Goal: Task Accomplishment & Management: Manage account settings

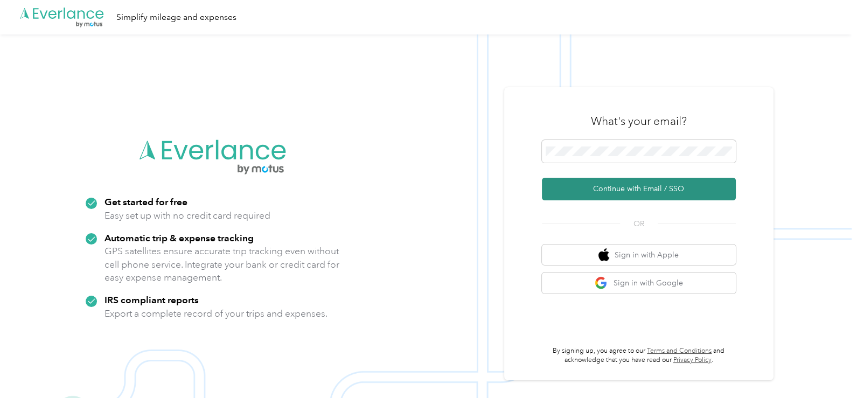
click at [626, 183] on button "Continue with Email / SSO" at bounding box center [639, 189] width 194 height 23
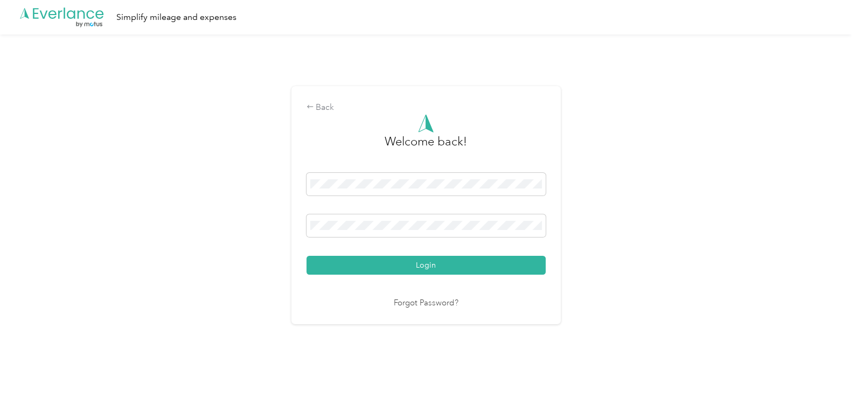
click at [433, 259] on button "Login" at bounding box center [425, 265] width 239 height 19
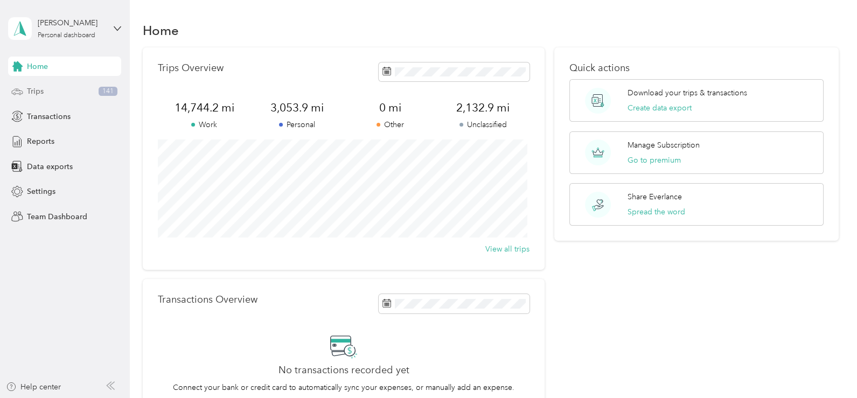
click at [52, 93] on div "Trips 141" at bounding box center [64, 91] width 113 height 19
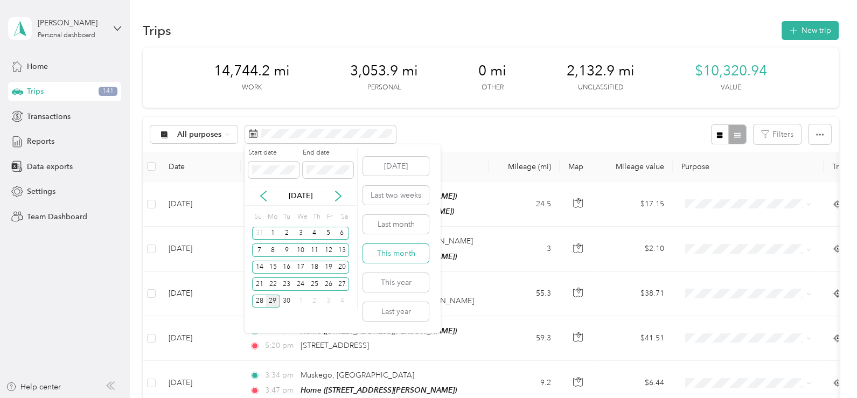
click at [395, 250] on button "This month" at bounding box center [396, 253] width 66 height 19
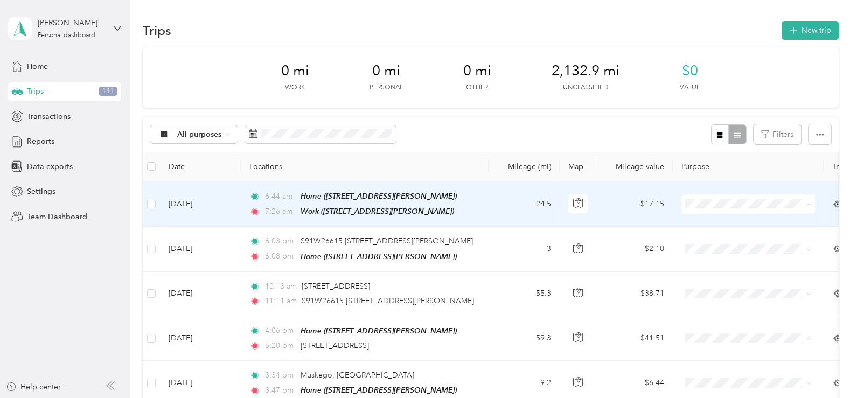
click at [808, 203] on icon at bounding box center [808, 204] width 5 height 5
click at [729, 241] on span "Personal" at bounding box center [758, 241] width 100 height 11
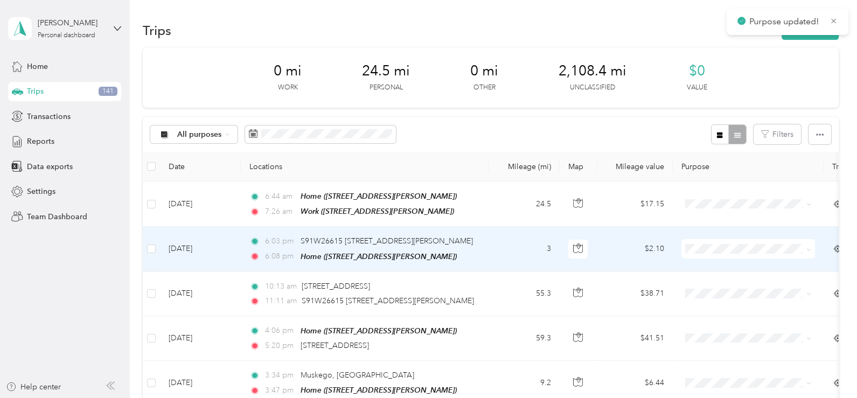
click at [813, 250] on span at bounding box center [748, 248] width 134 height 19
click at [809, 250] on icon at bounding box center [808, 249] width 5 height 5
click at [722, 109] on span "Personal" at bounding box center [758, 113] width 100 height 11
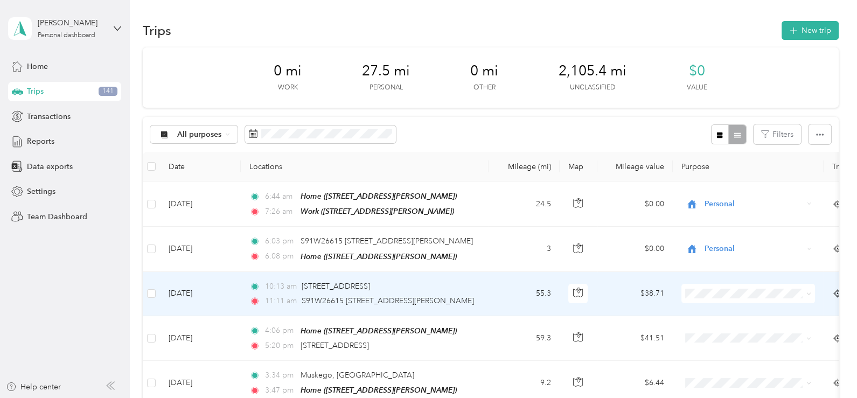
click at [809, 293] on icon at bounding box center [808, 294] width 3 height 2
click at [721, 158] on span "Personal" at bounding box center [758, 157] width 100 height 11
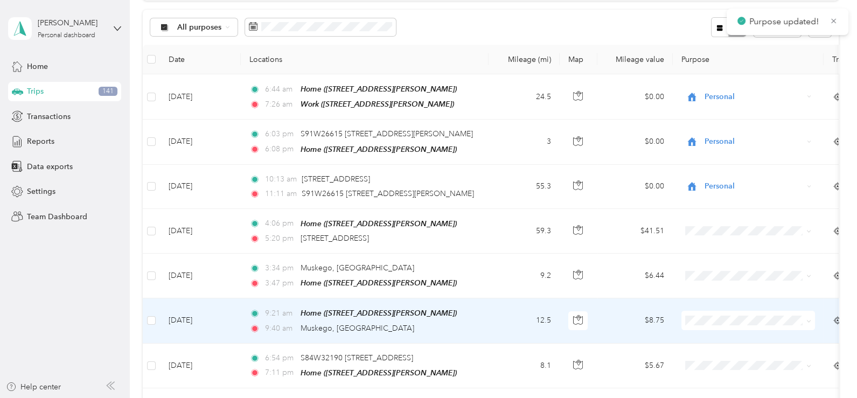
scroll to position [162, 0]
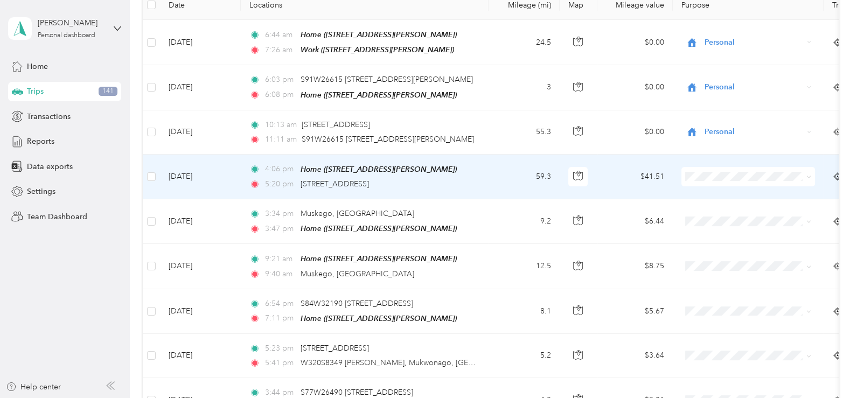
click at [808, 174] on icon at bounding box center [808, 176] width 5 height 5
click at [724, 212] on span "Personal" at bounding box center [758, 212] width 100 height 11
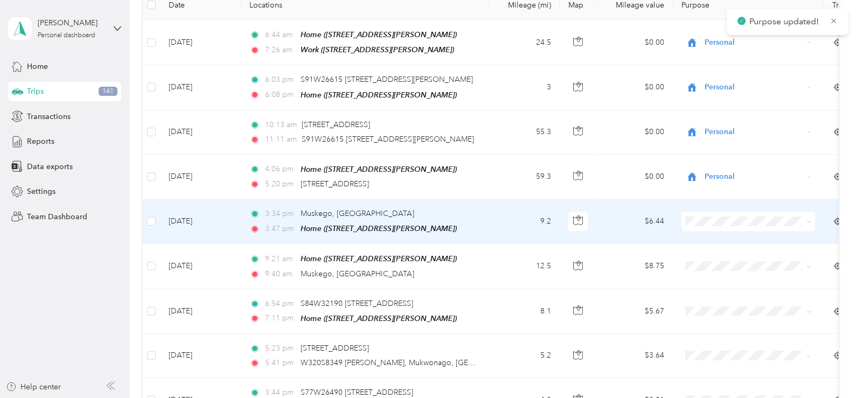
click at [807, 221] on icon at bounding box center [808, 221] width 5 height 5
click at [735, 256] on span "Personal" at bounding box center [758, 256] width 100 height 11
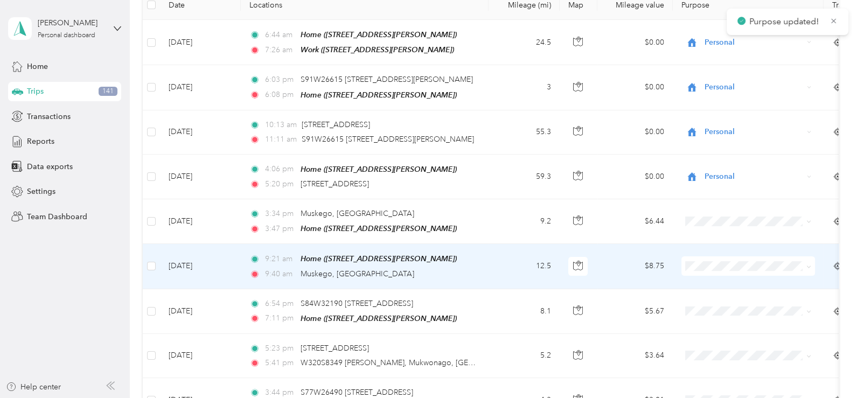
click at [806, 264] on icon at bounding box center [808, 266] width 5 height 5
click at [722, 129] on span "Personal" at bounding box center [758, 126] width 100 height 11
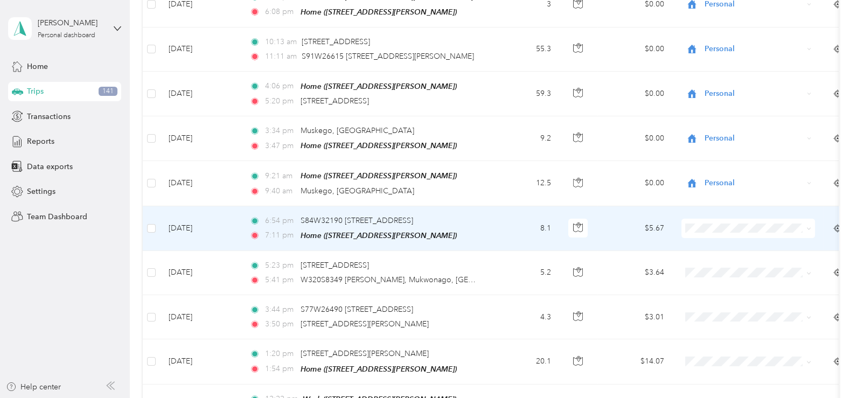
scroll to position [269, 0]
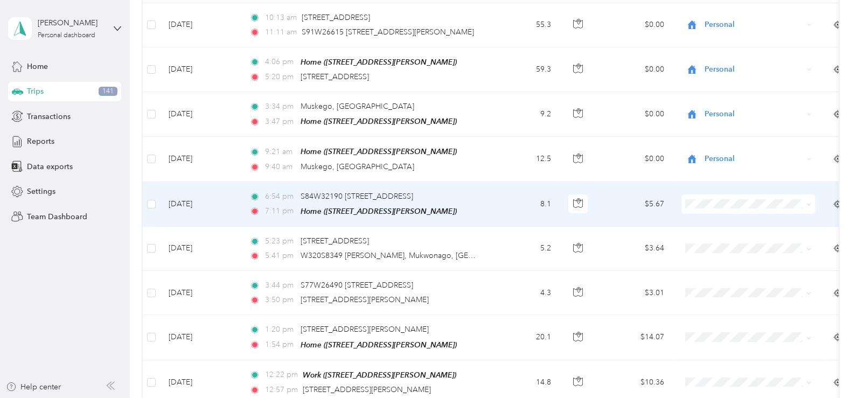
click at [808, 202] on icon at bounding box center [808, 204] width 5 height 5
click at [729, 234] on span "Personal" at bounding box center [758, 237] width 100 height 11
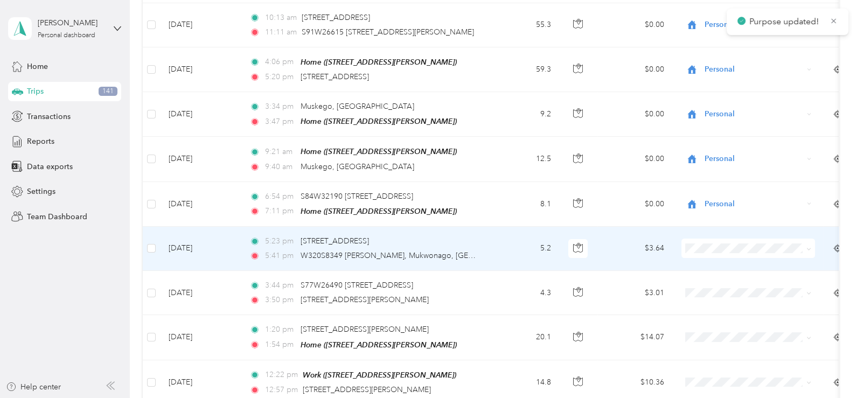
click at [813, 244] on span at bounding box center [748, 247] width 134 height 19
click at [806, 247] on icon at bounding box center [808, 249] width 5 height 5
click at [723, 88] on span "Work" at bounding box center [758, 88] width 100 height 11
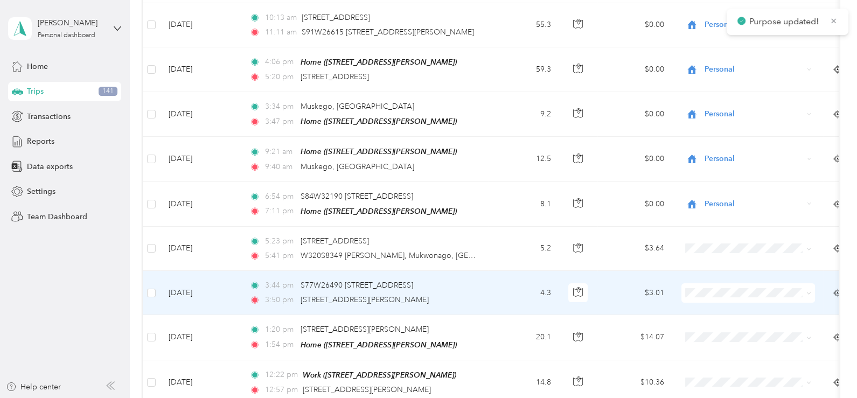
click at [810, 290] on span at bounding box center [808, 292] width 5 height 9
click at [810, 291] on icon at bounding box center [808, 293] width 5 height 5
click at [732, 132] on span "Work" at bounding box center [758, 135] width 100 height 11
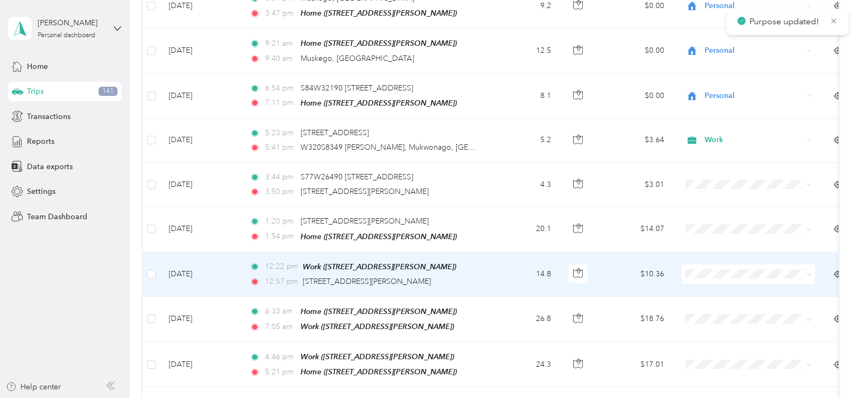
scroll to position [430, 0]
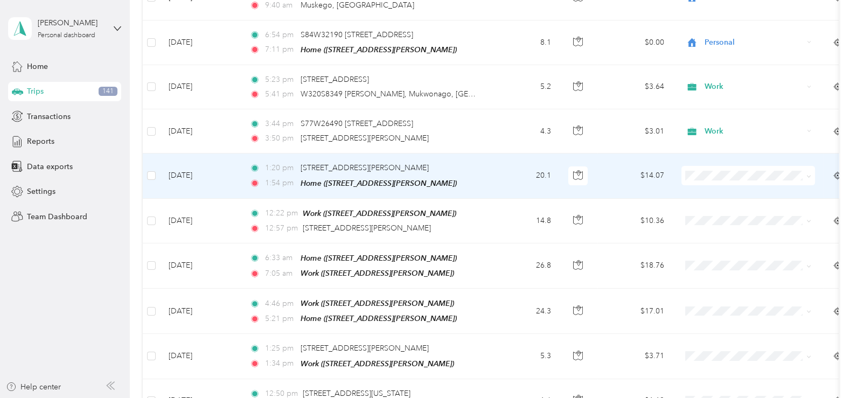
click at [810, 174] on icon at bounding box center [808, 176] width 5 height 5
click at [752, 192] on li "Work" at bounding box center [748, 189] width 134 height 19
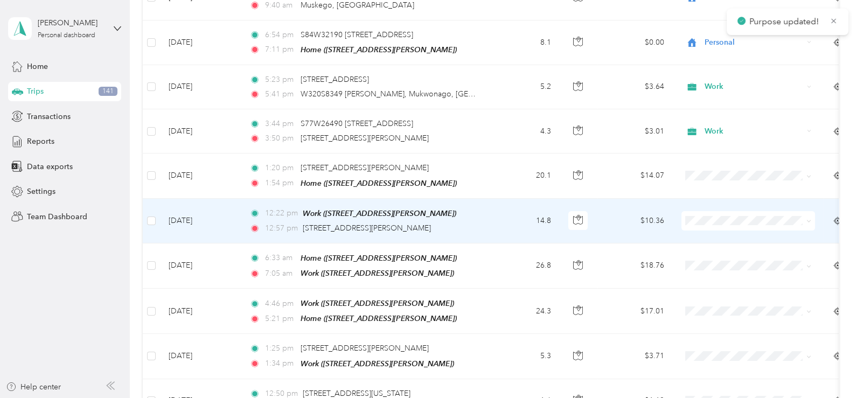
click at [809, 219] on icon at bounding box center [808, 221] width 5 height 5
click at [768, 229] on span "Work" at bounding box center [758, 233] width 100 height 11
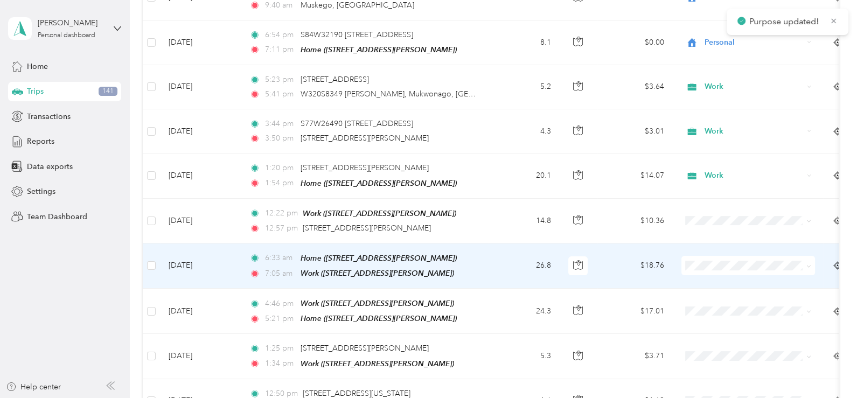
click at [807, 264] on icon at bounding box center [808, 266] width 5 height 5
click at [719, 108] on li "Work" at bounding box center [748, 106] width 134 height 19
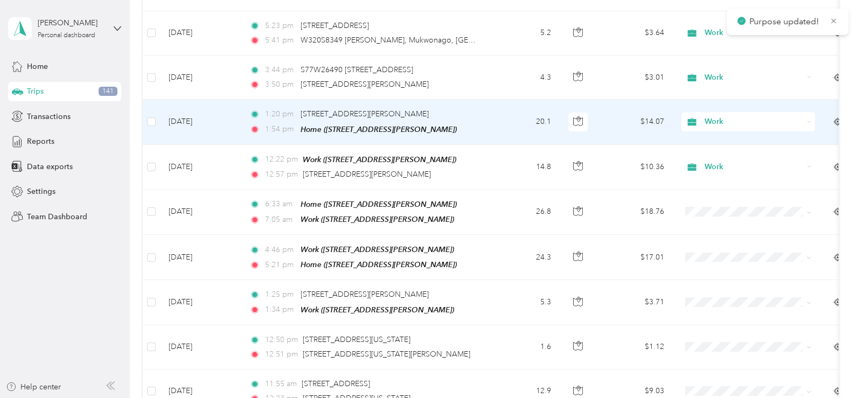
scroll to position [538, 0]
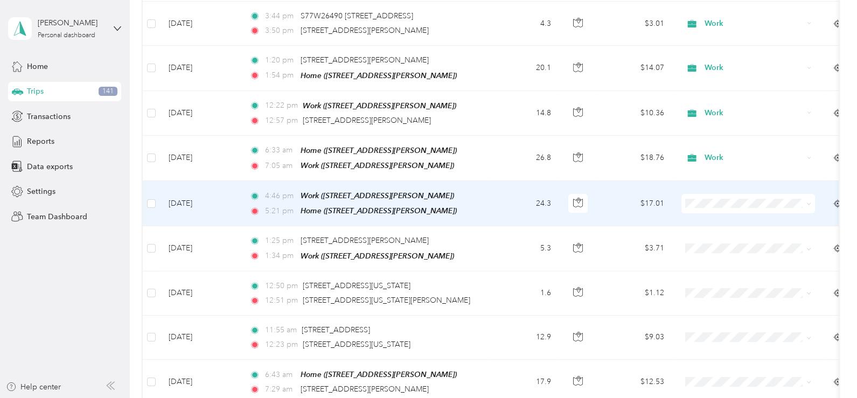
click at [808, 199] on span at bounding box center [808, 203] width 5 height 9
click at [810, 201] on icon at bounding box center [808, 203] width 5 height 5
click at [753, 210] on span "Work" at bounding box center [758, 210] width 100 height 11
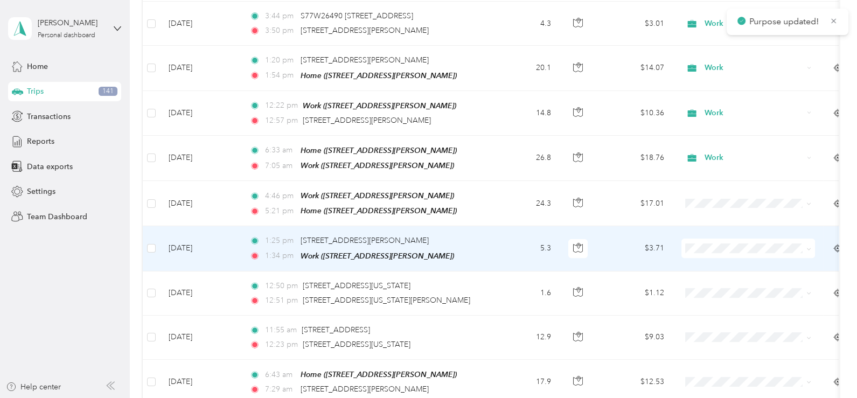
click at [810, 247] on icon at bounding box center [808, 249] width 5 height 5
click at [718, 88] on span "Work" at bounding box center [758, 86] width 100 height 11
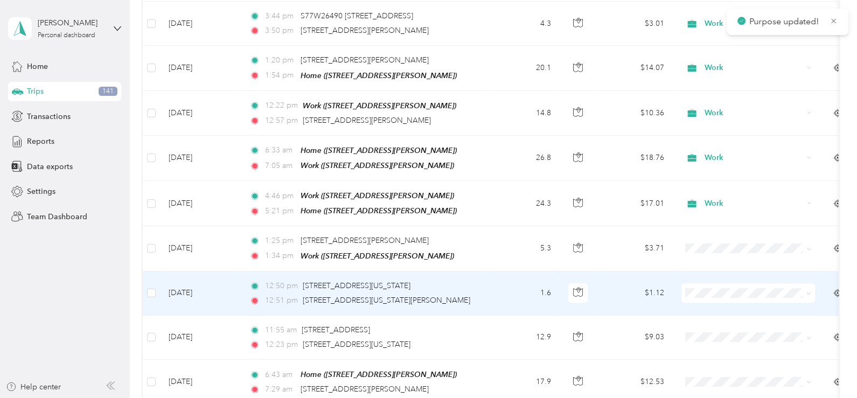
click at [811, 285] on span at bounding box center [748, 292] width 134 height 19
click at [808, 291] on icon at bounding box center [808, 293] width 5 height 5
click at [724, 131] on span "Work" at bounding box center [758, 129] width 100 height 11
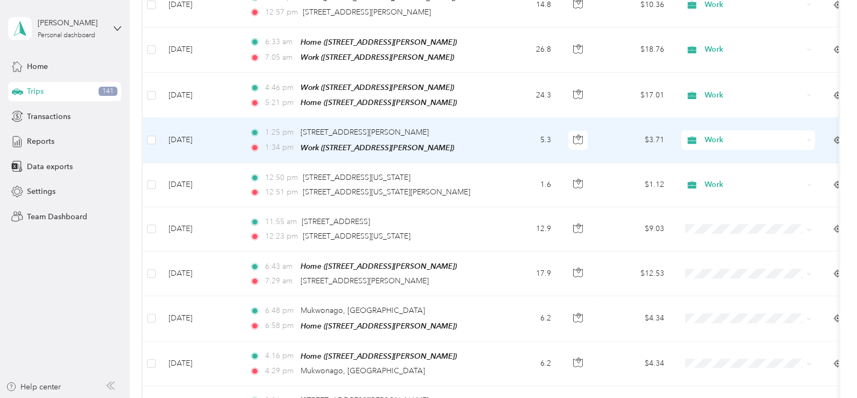
scroll to position [700, 0]
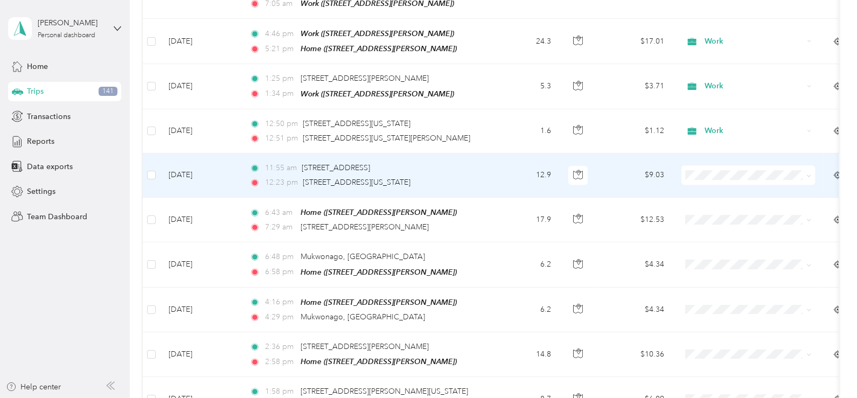
click at [808, 174] on icon at bounding box center [808, 175] width 3 height 2
click at [727, 184] on span "Work" at bounding box center [758, 180] width 100 height 11
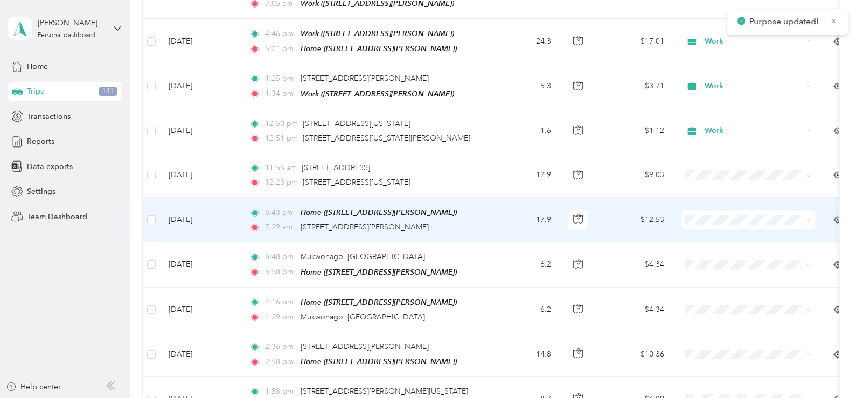
click at [808, 217] on icon at bounding box center [808, 219] width 5 height 5
click at [734, 227] on span "Work" at bounding box center [758, 225] width 100 height 11
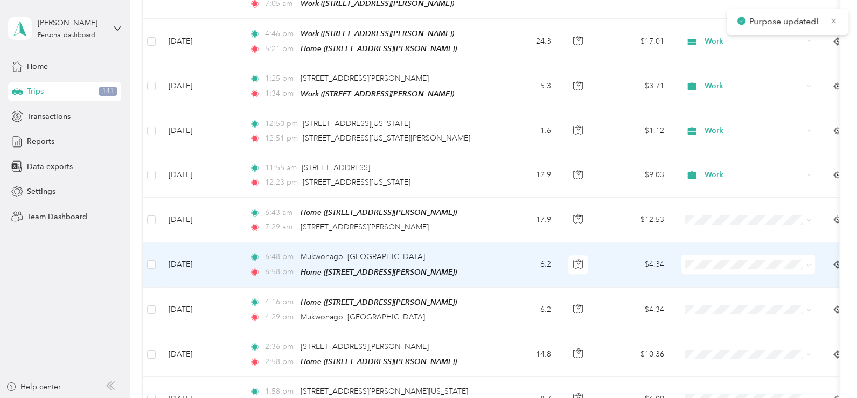
click at [808, 263] on icon at bounding box center [808, 265] width 5 height 5
click at [713, 104] on li "Work" at bounding box center [748, 102] width 134 height 19
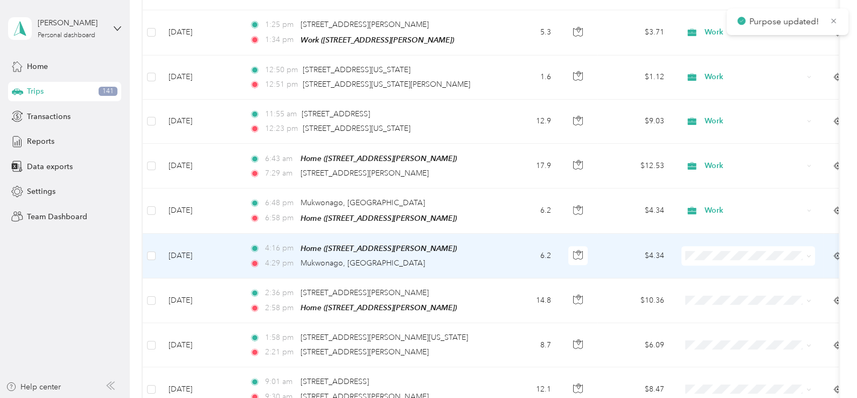
click at [807, 254] on icon at bounding box center [808, 256] width 5 height 5
click at [726, 96] on li "Work" at bounding box center [748, 92] width 134 height 19
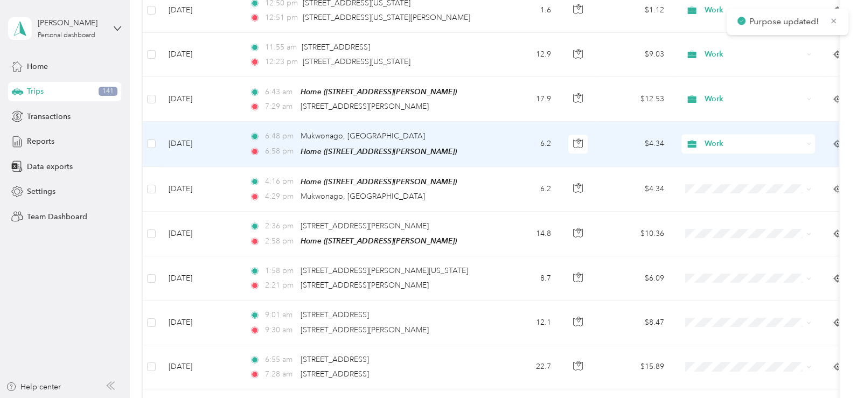
scroll to position [861, 0]
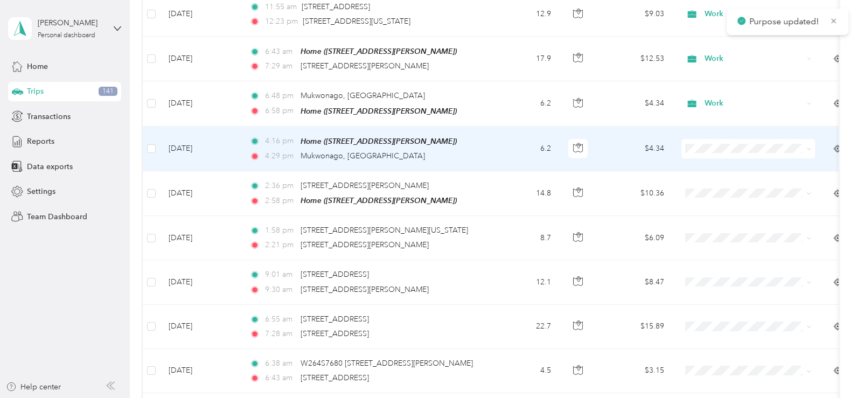
click at [807, 146] on icon at bounding box center [808, 148] width 5 height 5
click at [757, 151] on span "Work" at bounding box center [751, 153] width 87 height 11
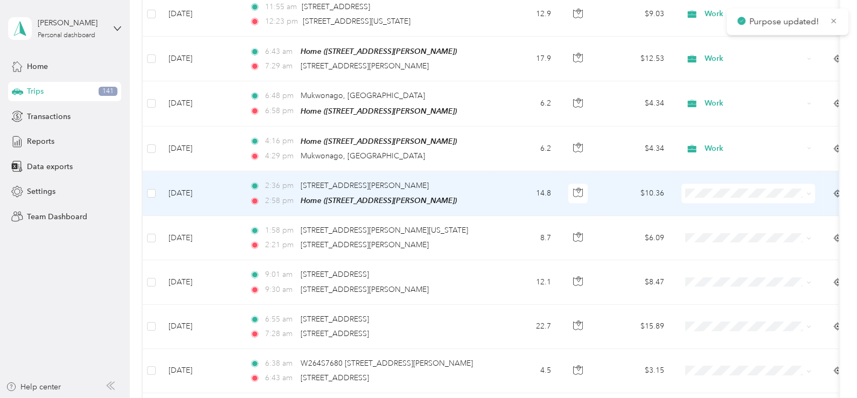
click at [807, 191] on icon at bounding box center [808, 193] width 5 height 5
click at [732, 200] on span "Work" at bounding box center [758, 200] width 100 height 11
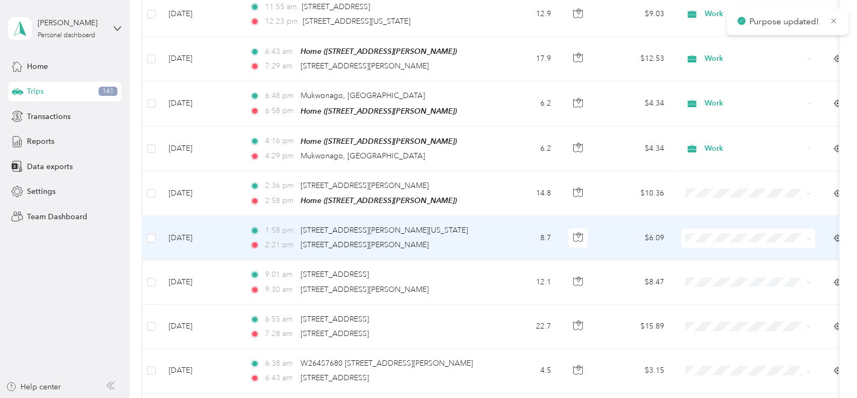
click at [806, 236] on icon at bounding box center [808, 238] width 5 height 5
click at [740, 244] on span "Work" at bounding box center [758, 245] width 100 height 11
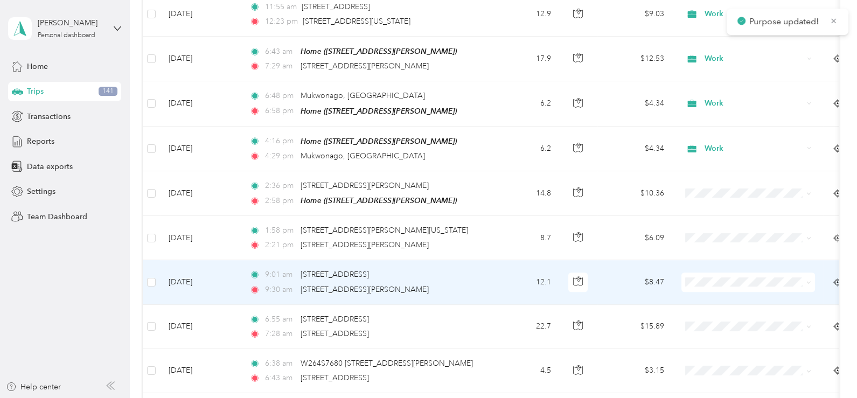
click at [810, 280] on icon at bounding box center [808, 282] width 5 height 5
click at [724, 120] on li "Work" at bounding box center [748, 115] width 134 height 19
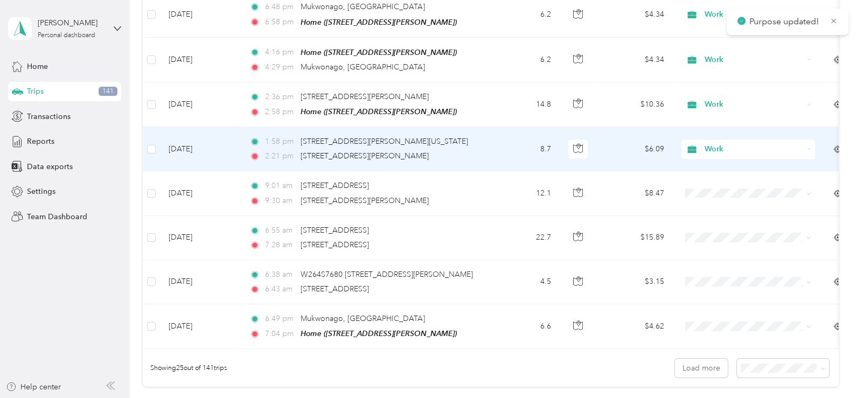
scroll to position [968, 0]
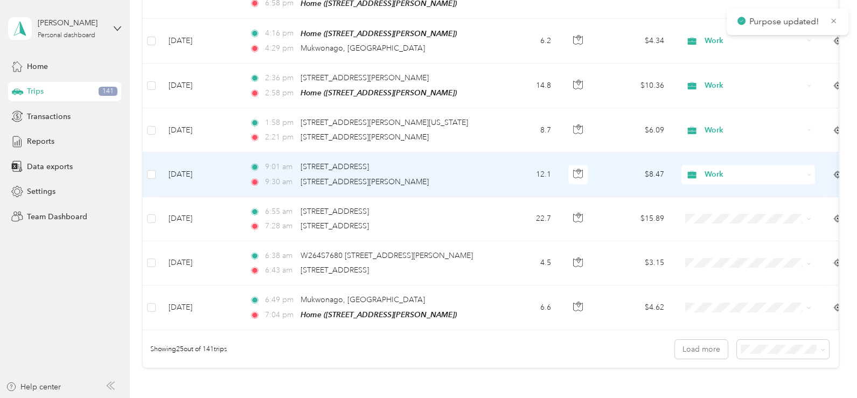
click at [805, 165] on div "Work" at bounding box center [748, 174] width 134 height 19
click at [741, 179] on span "Work" at bounding box center [751, 180] width 87 height 11
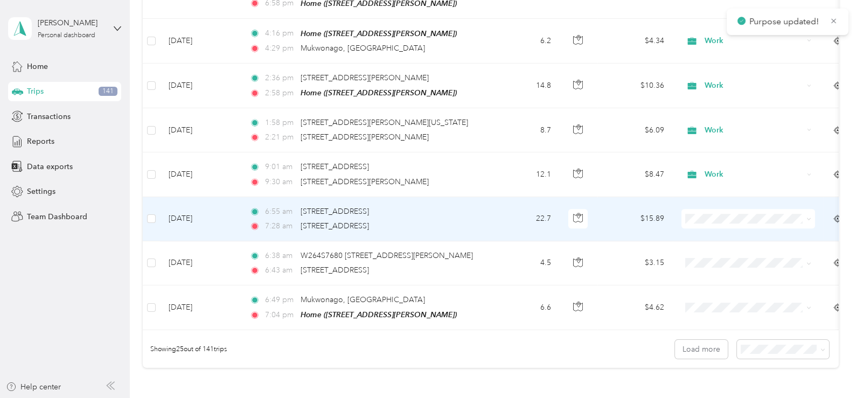
click at [809, 216] on icon at bounding box center [808, 218] width 5 height 5
click at [734, 227] on li "Work" at bounding box center [748, 225] width 134 height 19
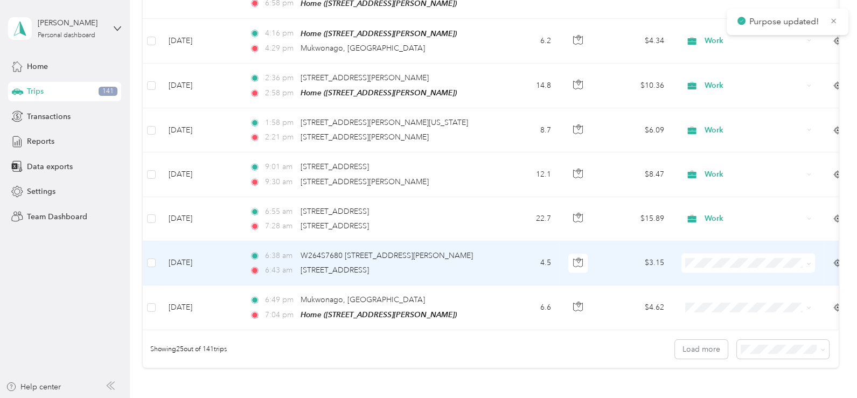
click at [808, 261] on icon at bounding box center [808, 263] width 5 height 5
click at [717, 98] on li "Work" at bounding box center [748, 92] width 134 height 19
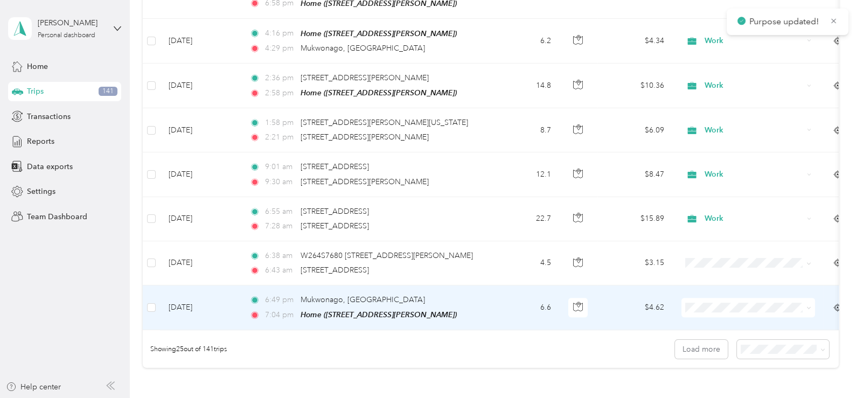
click at [807, 303] on span at bounding box center [808, 307] width 5 height 9
click at [808, 305] on icon at bounding box center [808, 307] width 5 height 5
click at [712, 142] on span "Work" at bounding box center [758, 141] width 100 height 11
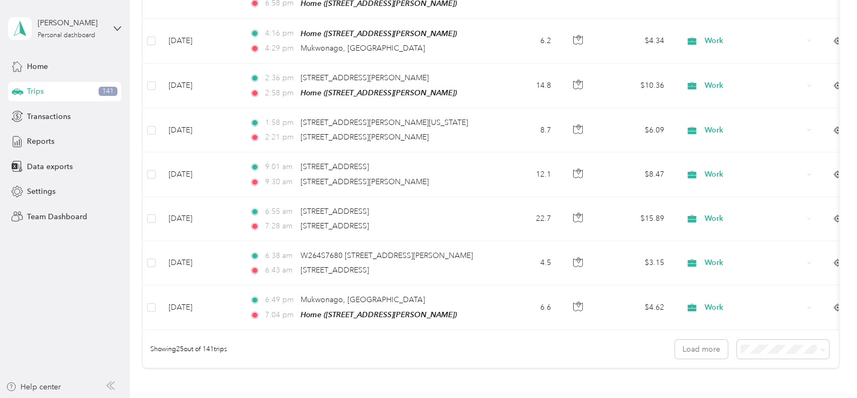
drag, startPoint x: 634, startPoint y: 362, endPoint x: 633, endPoint y: 355, distance: 7.2
click at [634, 361] on div "Showing 25 out of 141 trips Load more" at bounding box center [490, 349] width 695 height 38
click at [762, 321] on span "100 per load" at bounding box center [763, 323] width 44 height 9
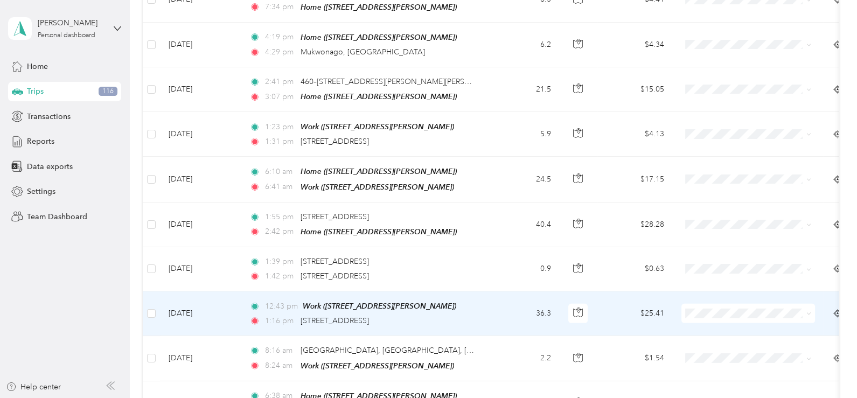
scroll to position [4233, 0]
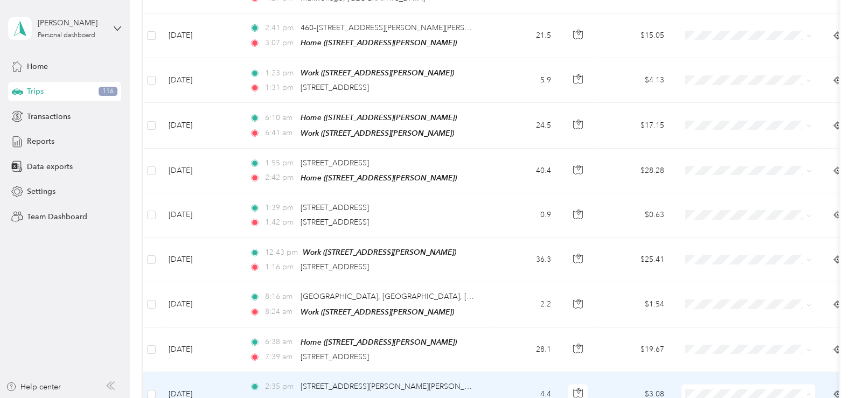
click at [714, 193] on li "Work" at bounding box center [748, 190] width 134 height 19
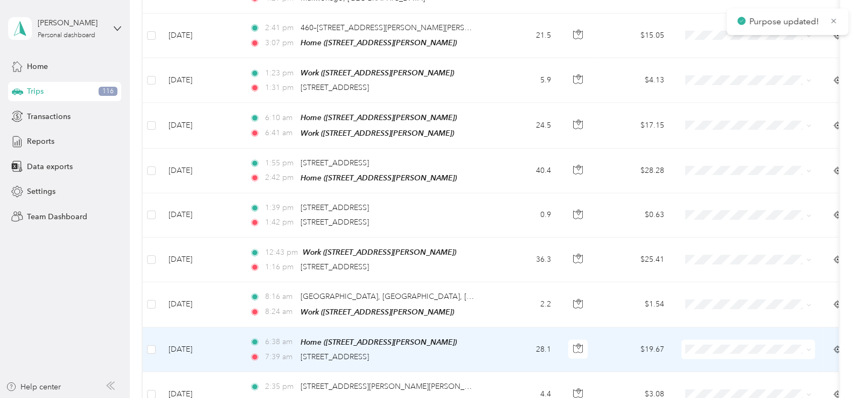
click at [705, 340] on span at bounding box center [748, 349] width 134 height 19
click at [714, 149] on li "Work" at bounding box center [748, 146] width 134 height 19
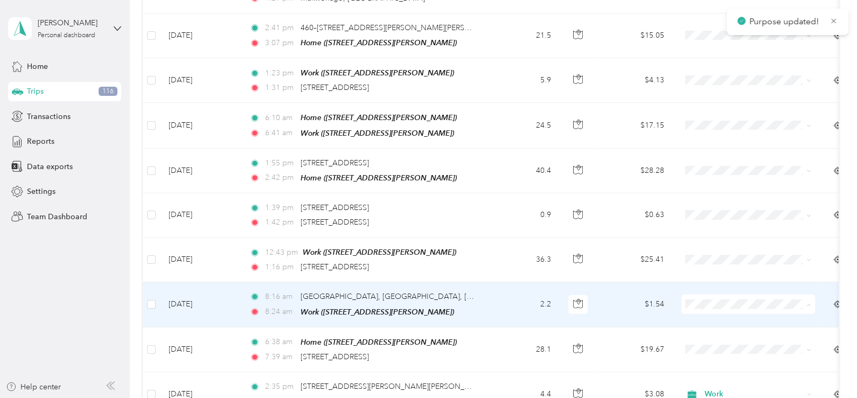
click at [718, 107] on ol "Work Personal Project Manager Other Charity Medical Moving Commute" at bounding box center [748, 168] width 134 height 151
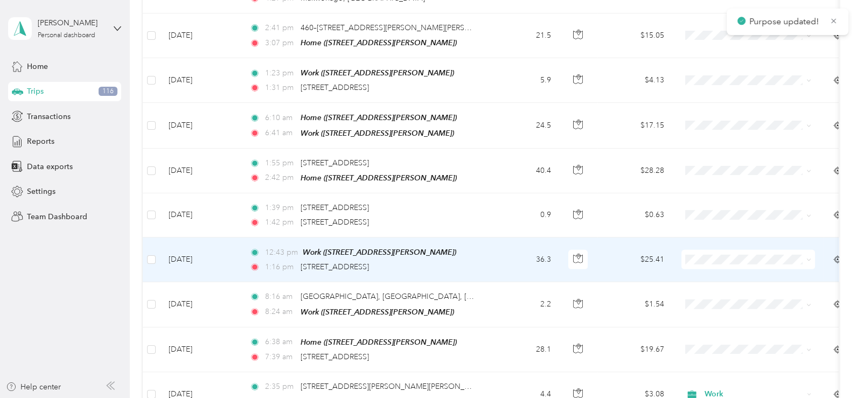
click at [716, 250] on span at bounding box center [748, 259] width 134 height 19
click at [714, 226] on span "Work" at bounding box center [758, 229] width 100 height 11
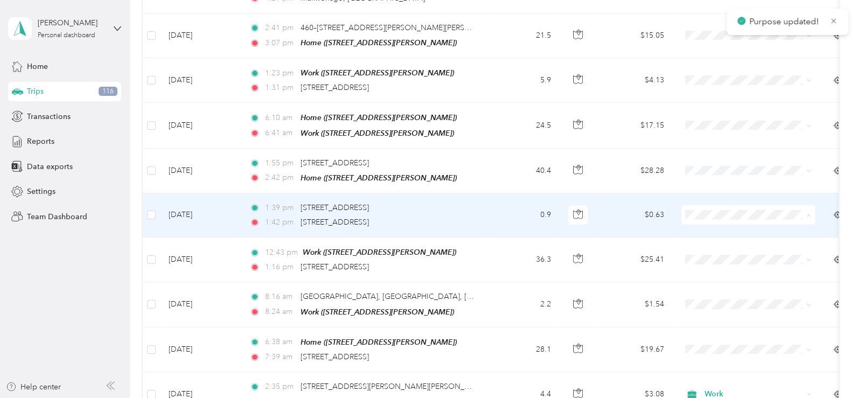
click at [712, 181] on span "Work" at bounding box center [758, 185] width 100 height 11
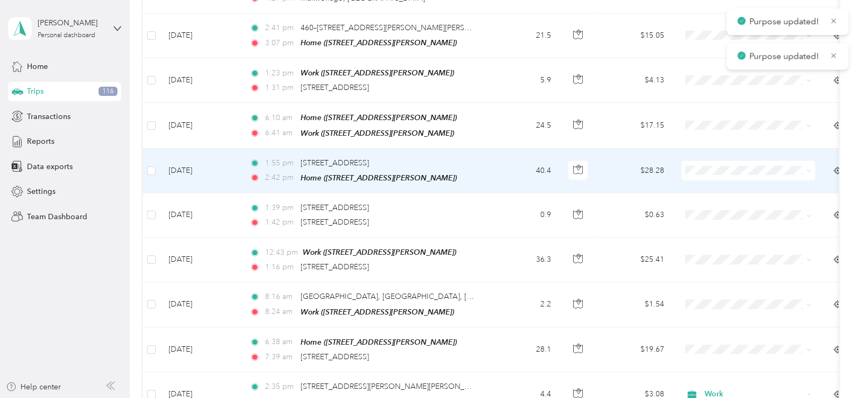
click at [710, 161] on span at bounding box center [748, 170] width 134 height 19
click at [711, 137] on span "Work" at bounding box center [758, 139] width 100 height 11
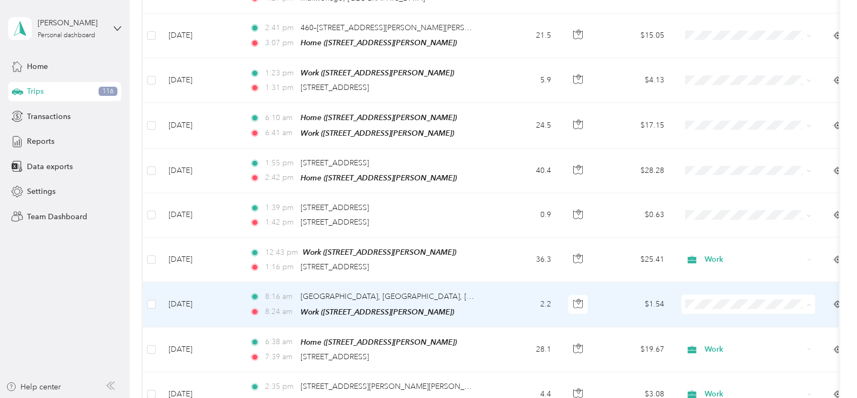
click at [711, 98] on span "Work" at bounding box center [758, 101] width 100 height 11
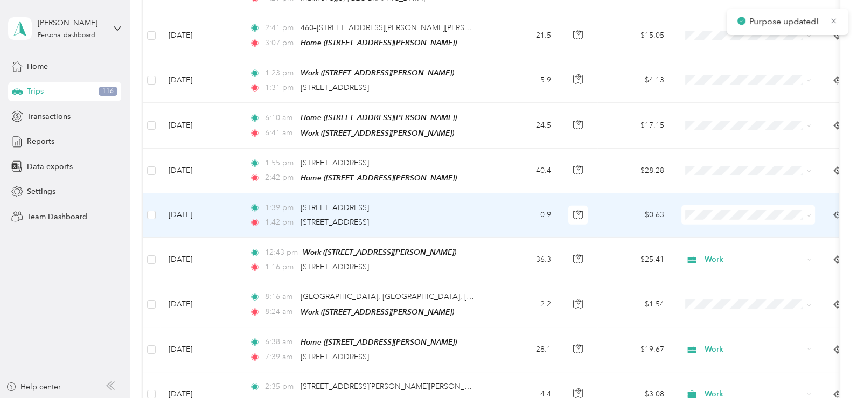
click at [707, 205] on span at bounding box center [748, 214] width 134 height 19
click at [708, 182] on span "Work" at bounding box center [758, 185] width 100 height 11
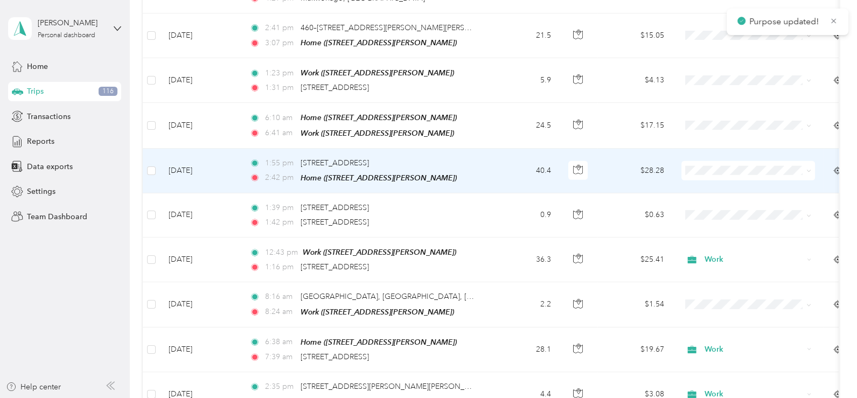
click at [711, 138] on span "Work" at bounding box center [758, 136] width 100 height 11
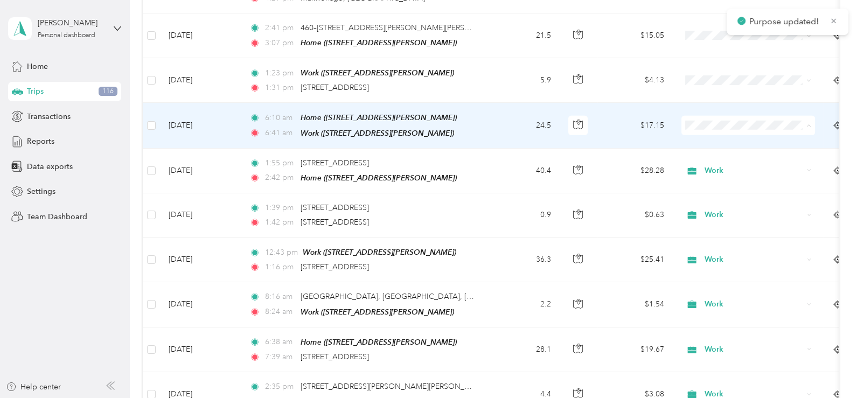
click at [712, 96] on span "Work" at bounding box center [758, 97] width 100 height 11
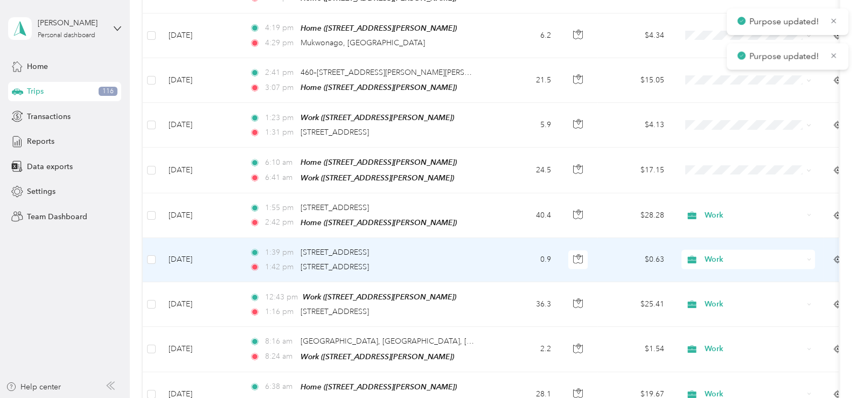
scroll to position [4125, 0]
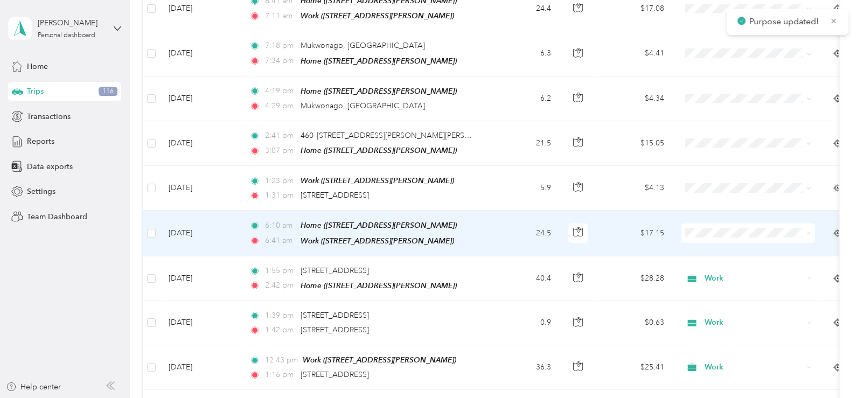
click at [708, 201] on span "Work" at bounding box center [758, 205] width 100 height 11
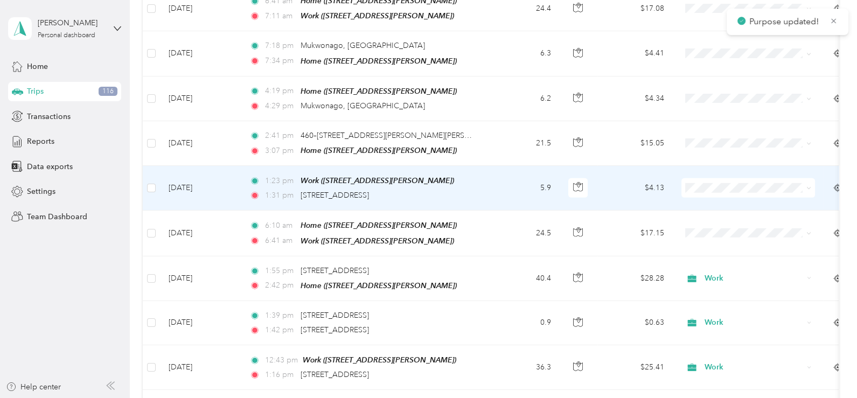
click at [703, 178] on span at bounding box center [748, 187] width 134 height 19
click at [708, 155] on li "Work" at bounding box center [748, 158] width 134 height 19
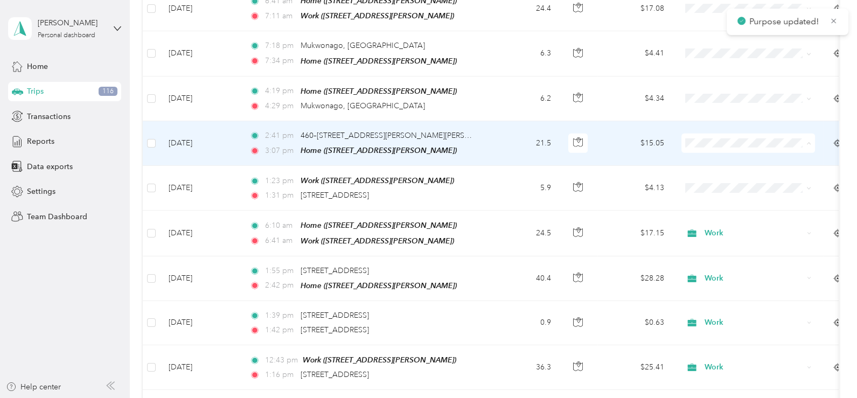
click at [710, 111] on span "Work" at bounding box center [758, 116] width 100 height 11
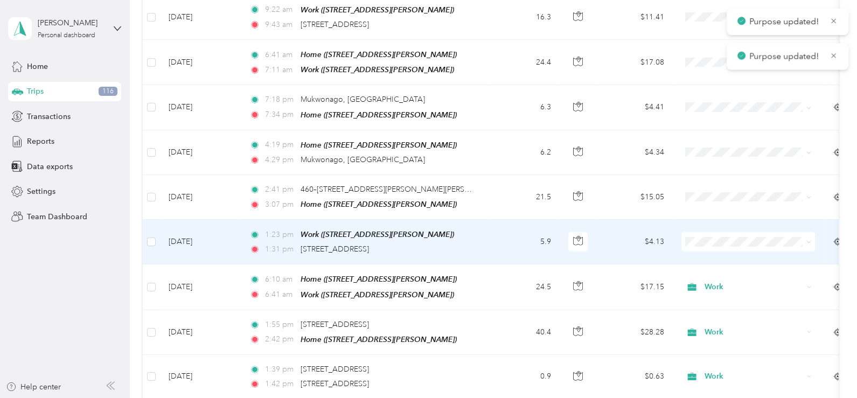
scroll to position [4018, 0]
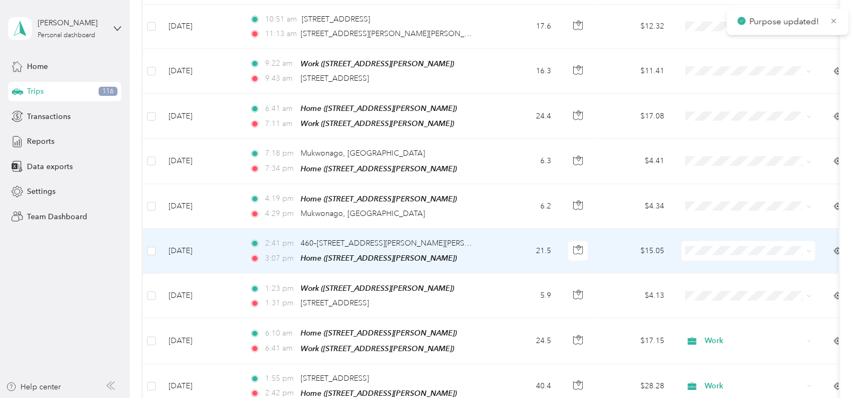
click at [704, 241] on span at bounding box center [748, 250] width 134 height 19
click at [708, 221] on span "Work" at bounding box center [758, 221] width 100 height 11
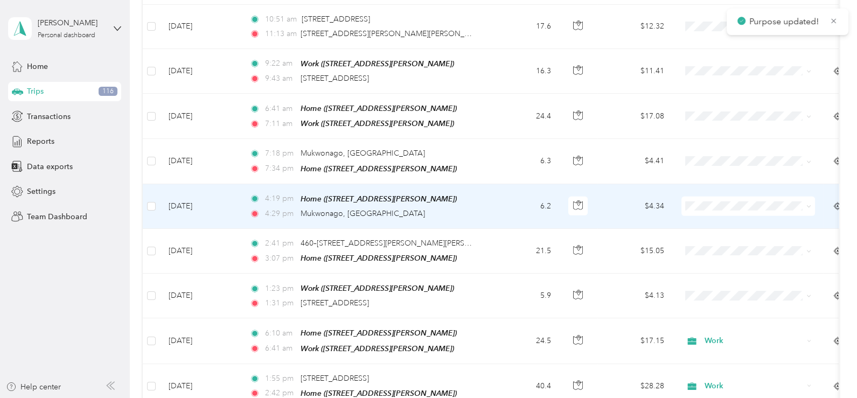
click at [711, 179] on span "Work" at bounding box center [758, 175] width 100 height 11
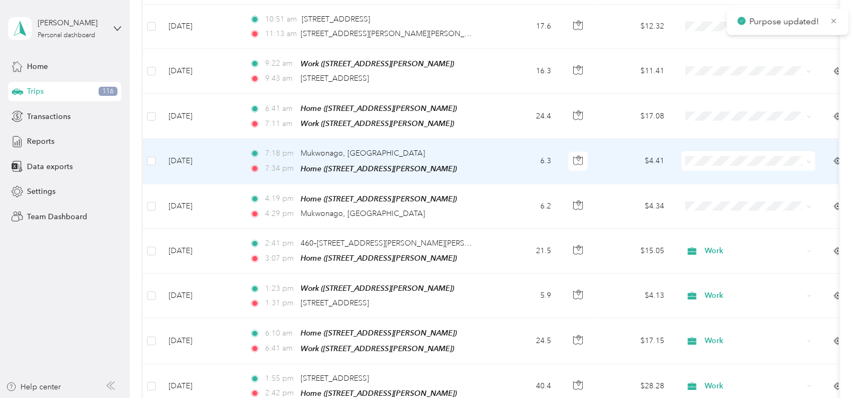
click at [713, 135] on span "Work" at bounding box center [758, 136] width 100 height 11
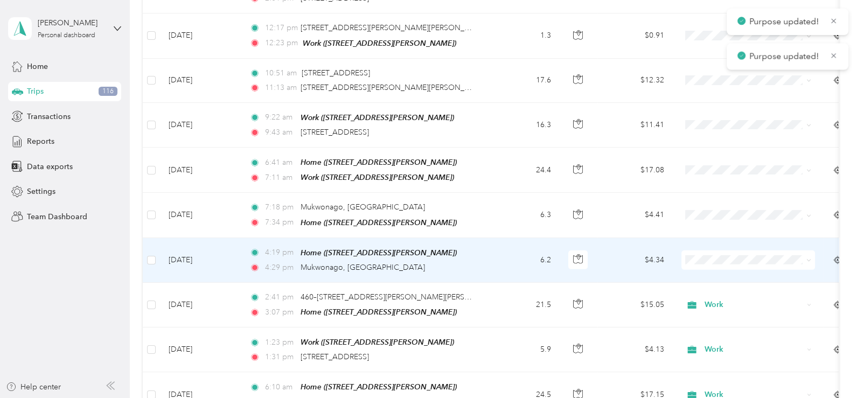
scroll to position [3910, 0]
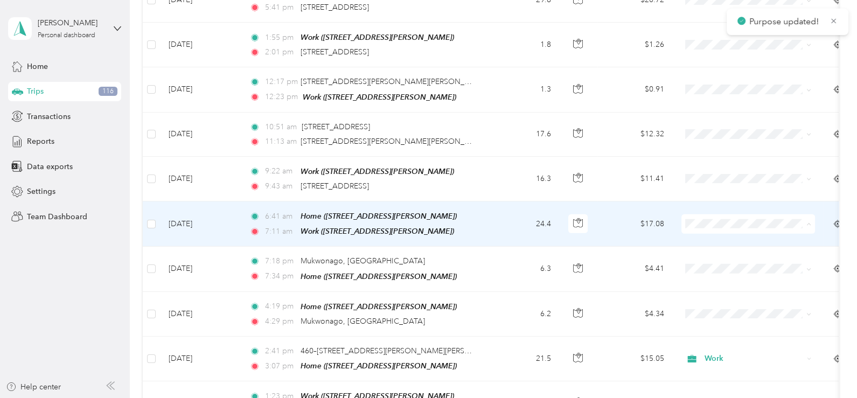
click at [712, 195] on span "Work" at bounding box center [758, 199] width 100 height 11
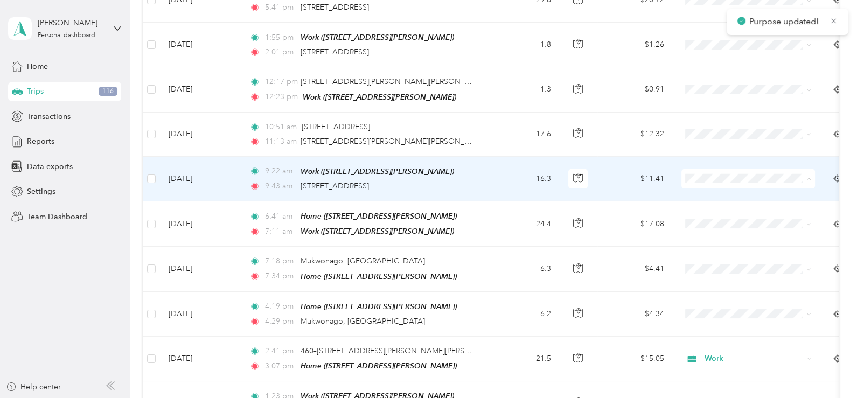
click at [707, 155] on span "Work" at bounding box center [748, 155] width 118 height 11
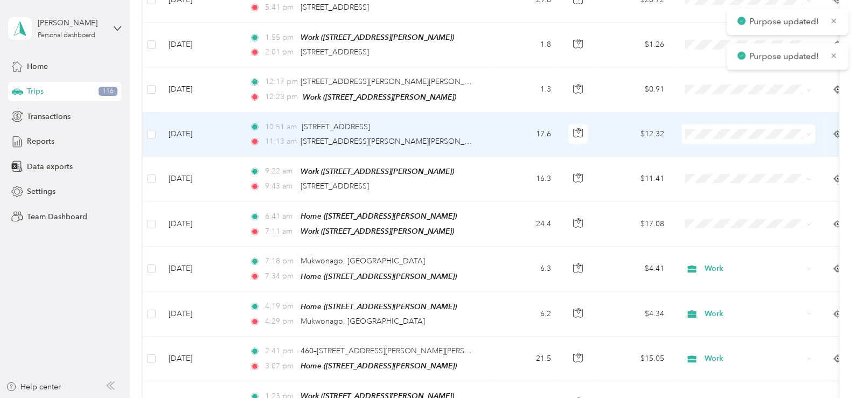
click at [710, 111] on span "Work" at bounding box center [758, 111] width 100 height 11
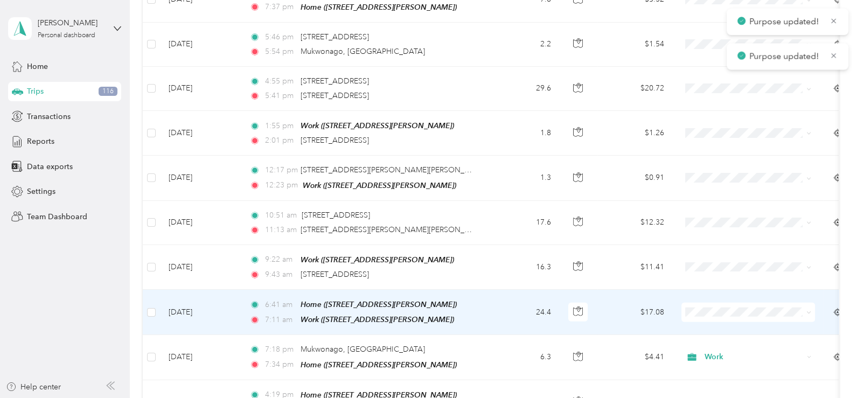
scroll to position [3802, 0]
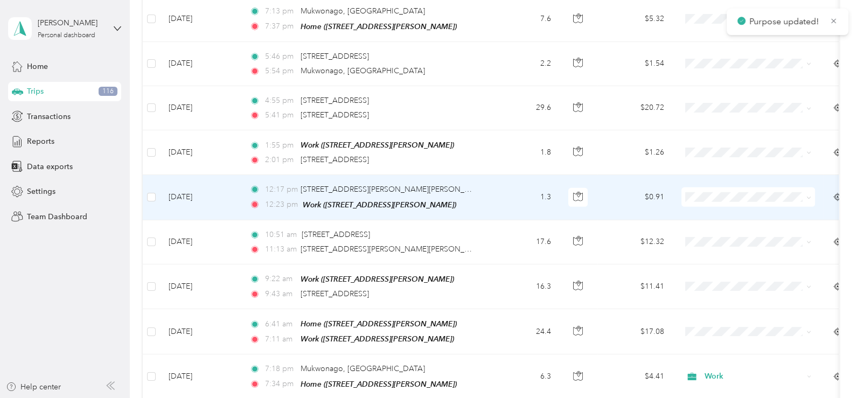
click at [699, 166] on li "Work" at bounding box center [748, 172] width 134 height 19
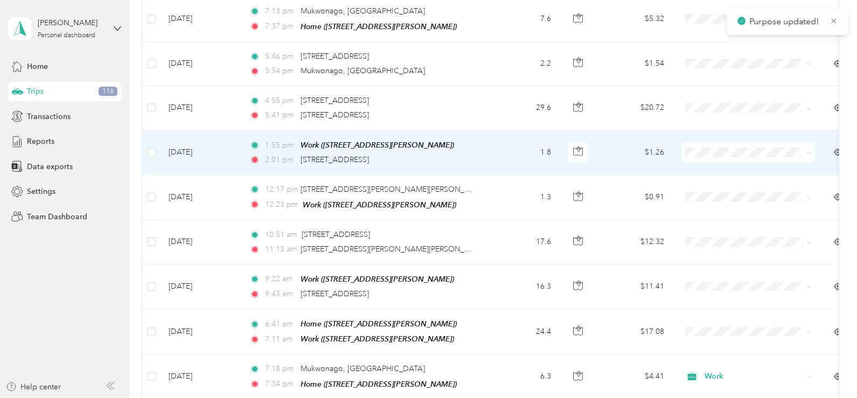
click at [705, 125] on span "Work" at bounding box center [748, 130] width 118 height 11
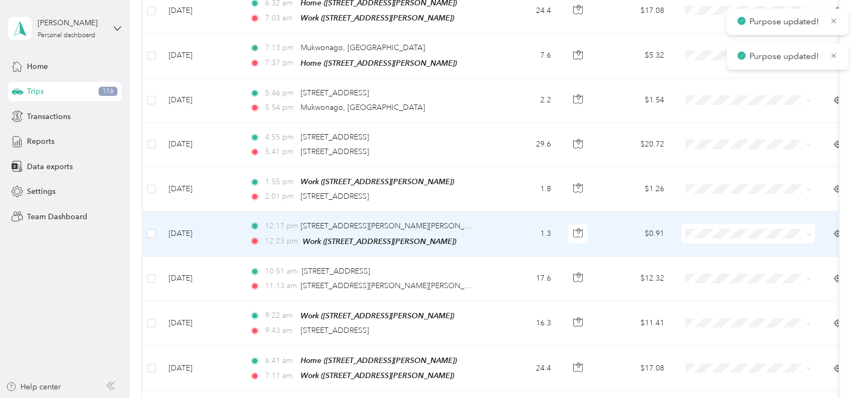
scroll to position [3695, 0]
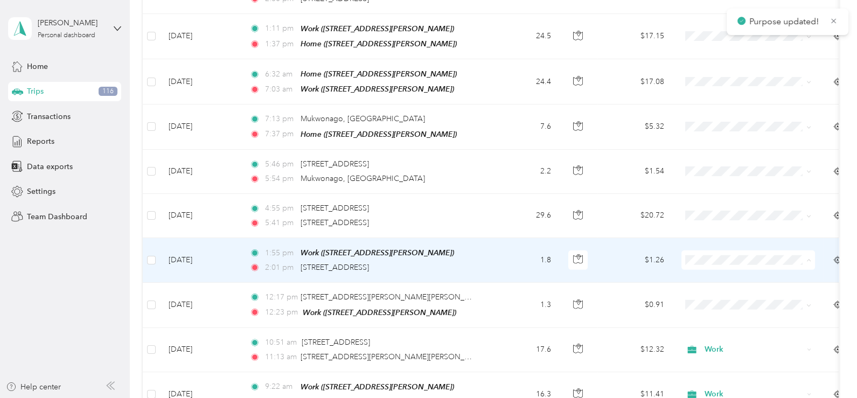
click at [704, 231] on li "Work" at bounding box center [748, 238] width 134 height 19
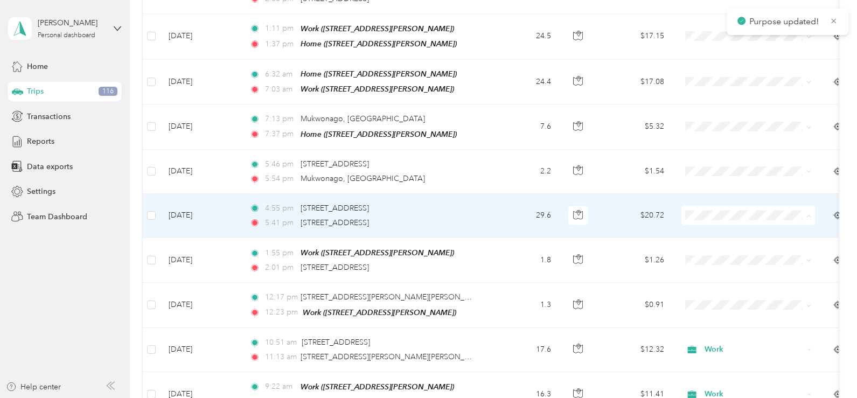
click at [715, 193] on span "Work" at bounding box center [758, 193] width 100 height 11
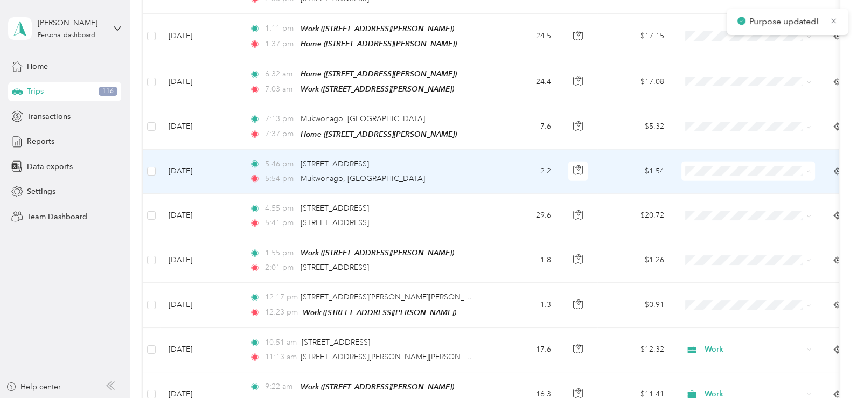
click at [706, 148] on span "Work" at bounding box center [748, 149] width 118 height 11
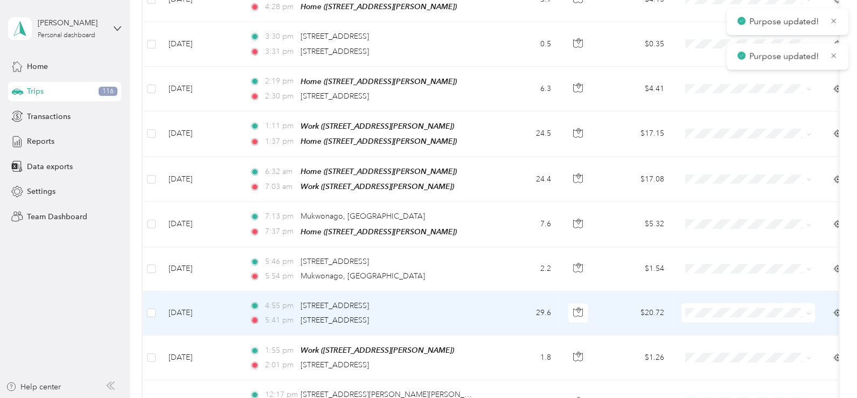
scroll to position [3587, 0]
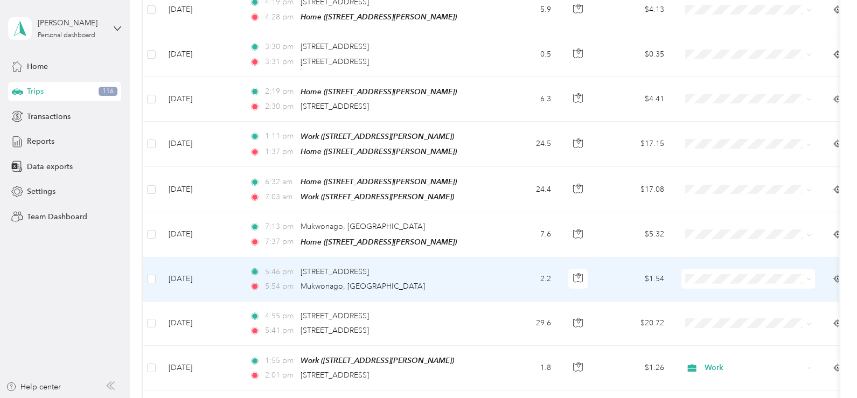
click at [711, 86] on span "Work" at bounding box center [758, 84] width 100 height 11
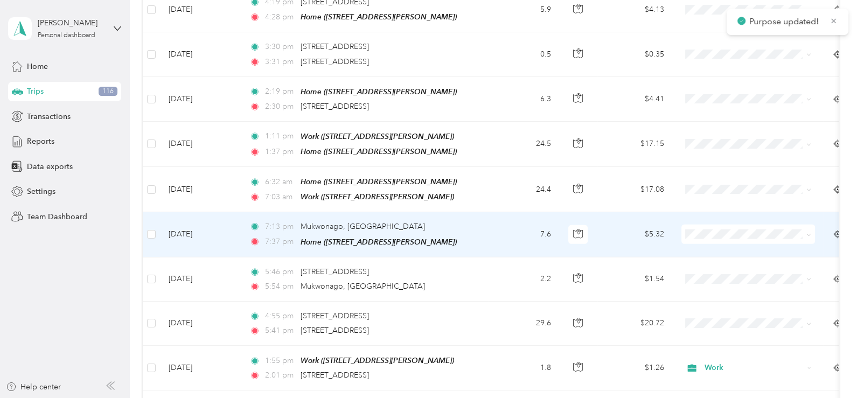
click at [713, 210] on span "Work" at bounding box center [758, 213] width 100 height 11
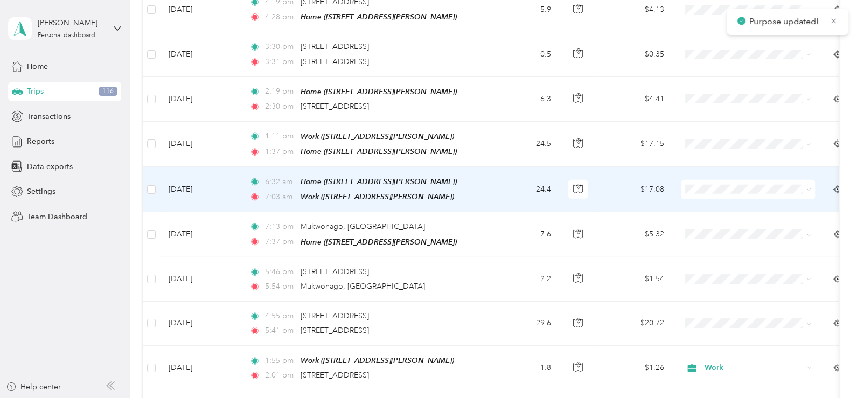
click at [706, 164] on span "Work" at bounding box center [748, 167] width 118 height 11
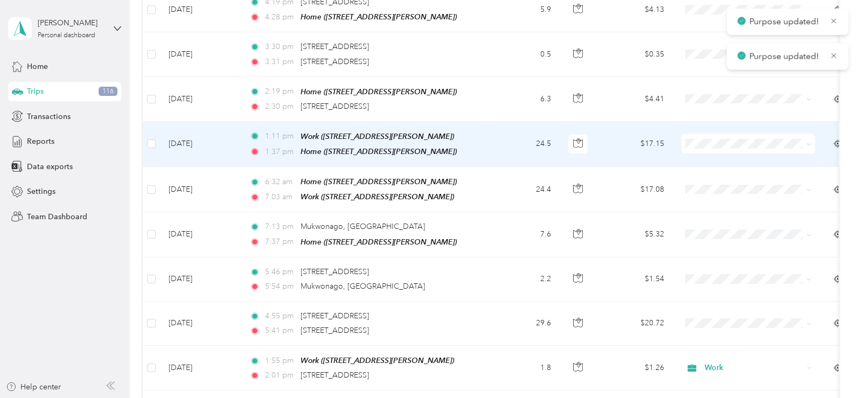
click at [705, 126] on li "Work" at bounding box center [748, 123] width 134 height 19
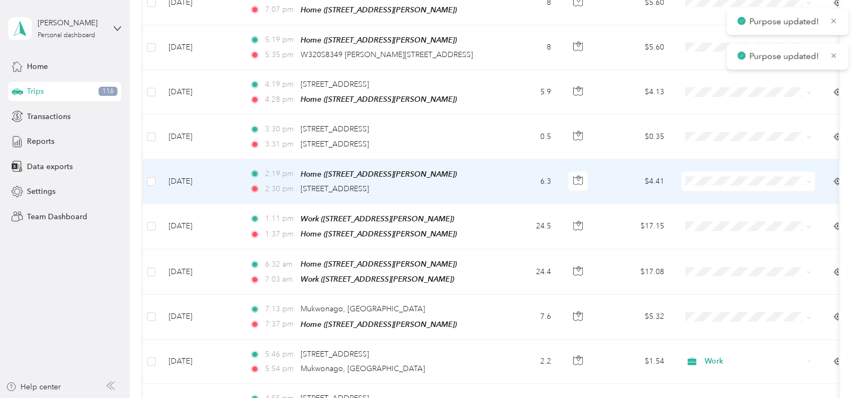
scroll to position [3479, 0]
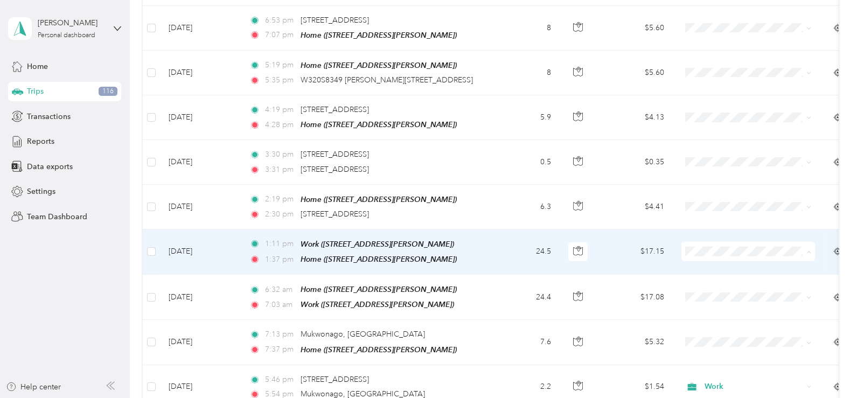
click at [708, 226] on li "Work" at bounding box center [748, 232] width 134 height 19
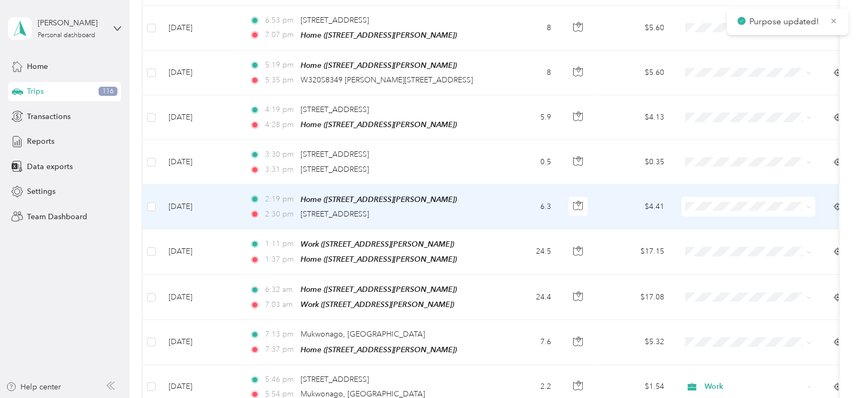
click at [706, 185] on span "Work" at bounding box center [748, 185] width 118 height 11
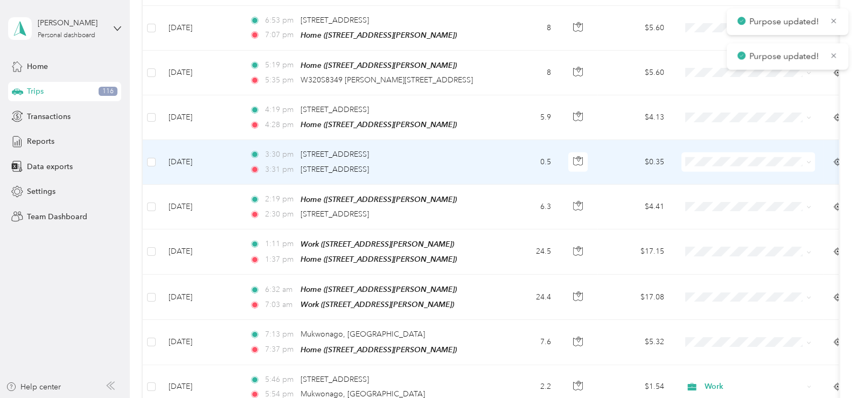
click at [700, 152] on span at bounding box center [748, 161] width 134 height 19
click at [706, 139] on span "Work" at bounding box center [748, 144] width 118 height 11
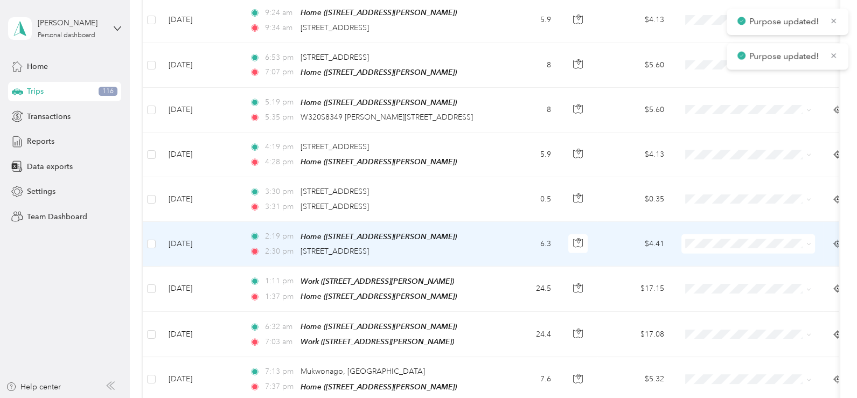
scroll to position [3425, 0]
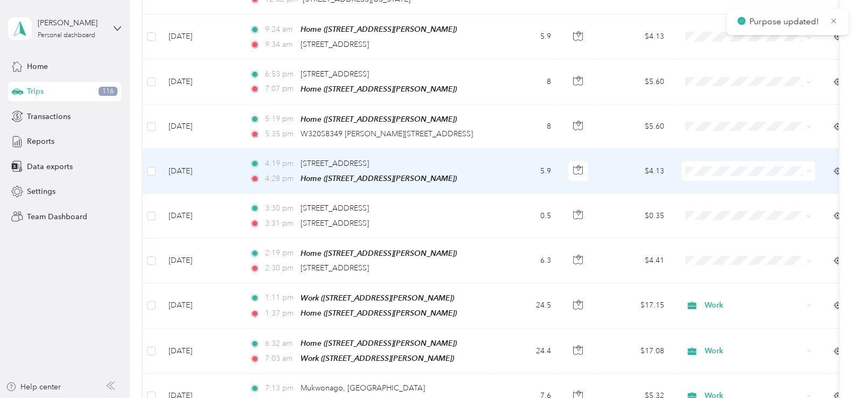
click at [708, 152] on span "Work" at bounding box center [758, 154] width 100 height 11
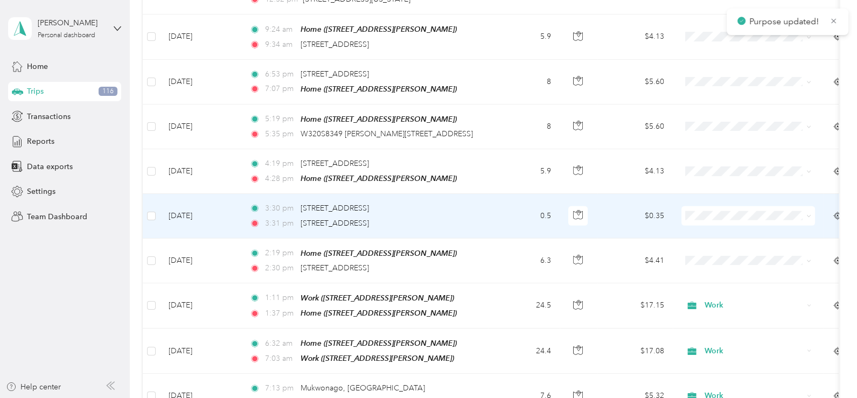
scroll to position [3372, 0]
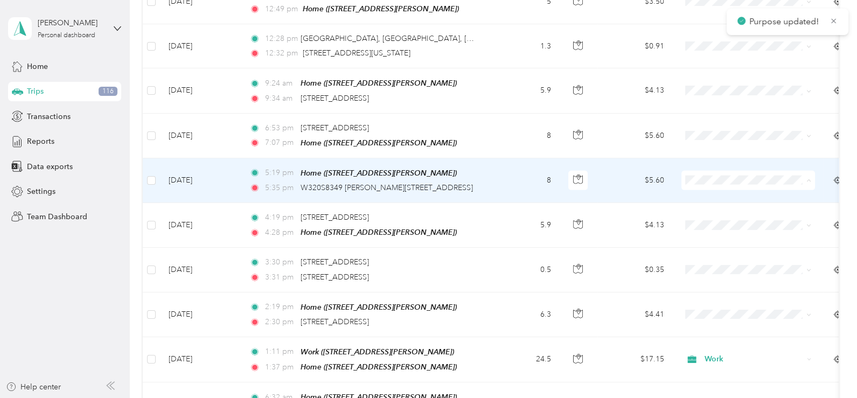
click at [709, 158] on span "Work" at bounding box center [758, 163] width 100 height 11
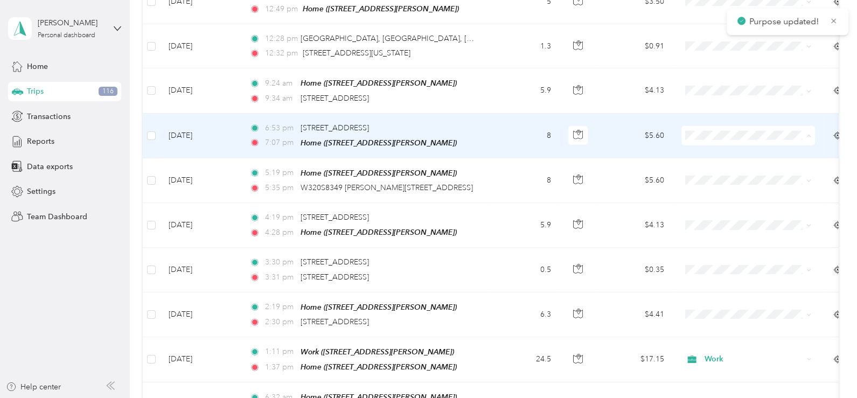
click at [709, 114] on span "Work" at bounding box center [758, 119] width 100 height 11
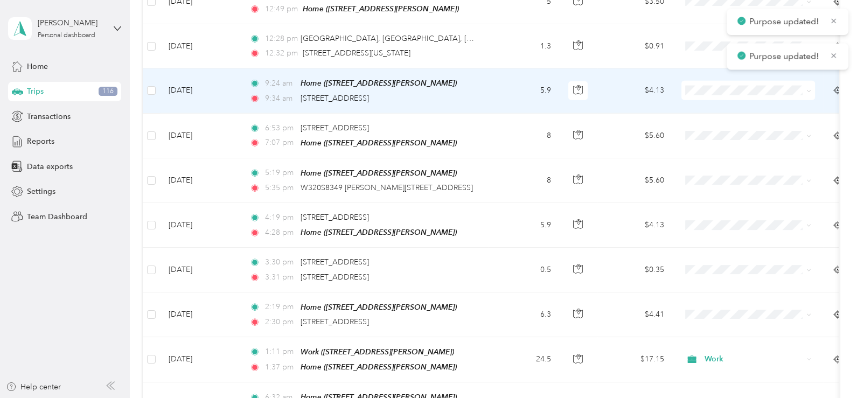
click at [701, 68] on td at bounding box center [747, 90] width 151 height 45
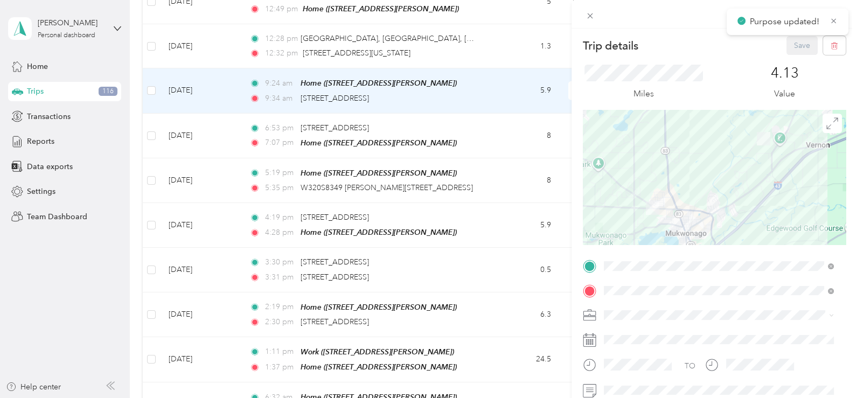
click at [565, 91] on div "Trip details Save This trip cannot be edited because it is either under review,…" at bounding box center [428, 199] width 857 height 398
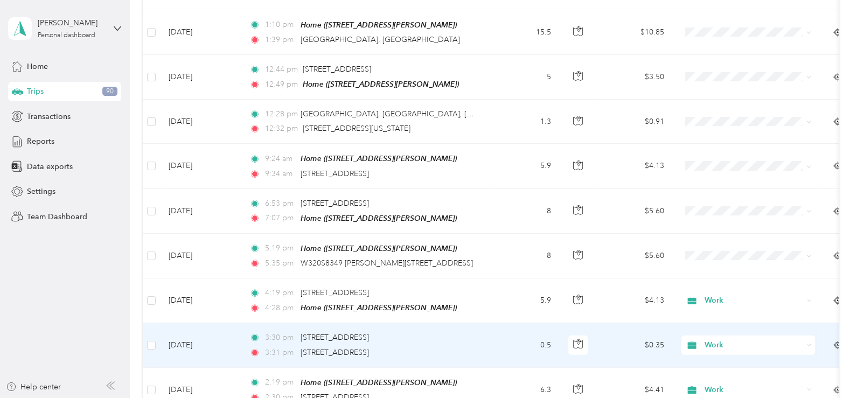
scroll to position [3264, 0]
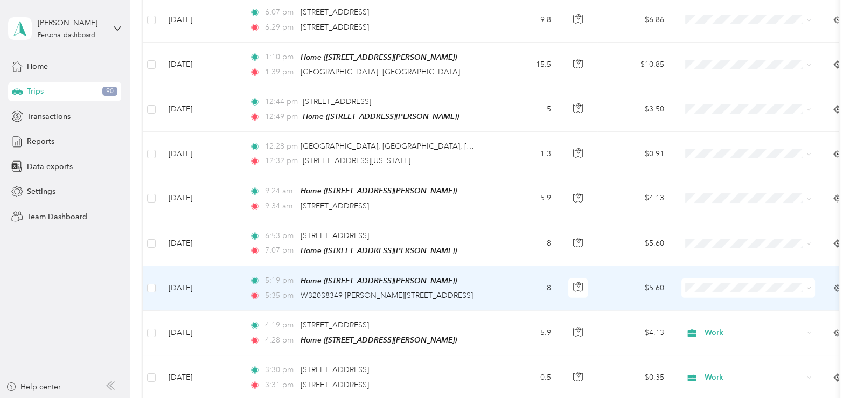
click at [714, 100] on li "Work" at bounding box center [748, 94] width 134 height 19
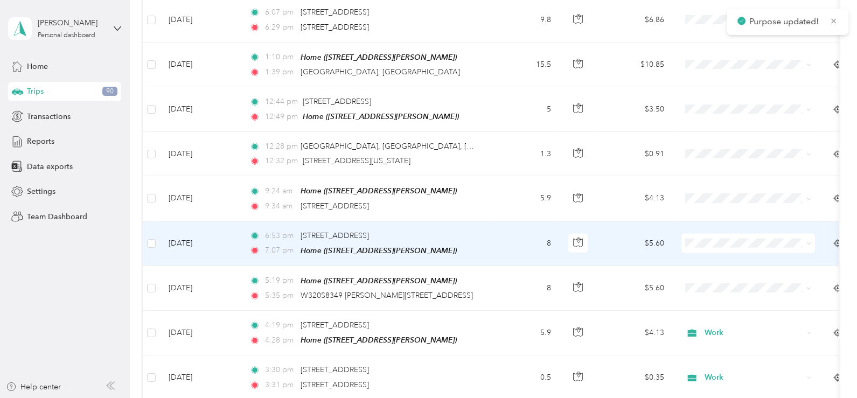
click at [714, 224] on span "Work" at bounding box center [758, 225] width 100 height 11
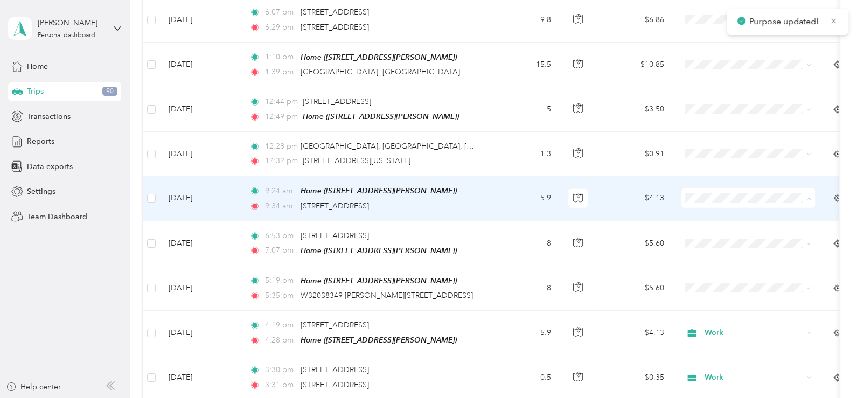
click at [709, 178] on span "Work" at bounding box center [758, 183] width 100 height 11
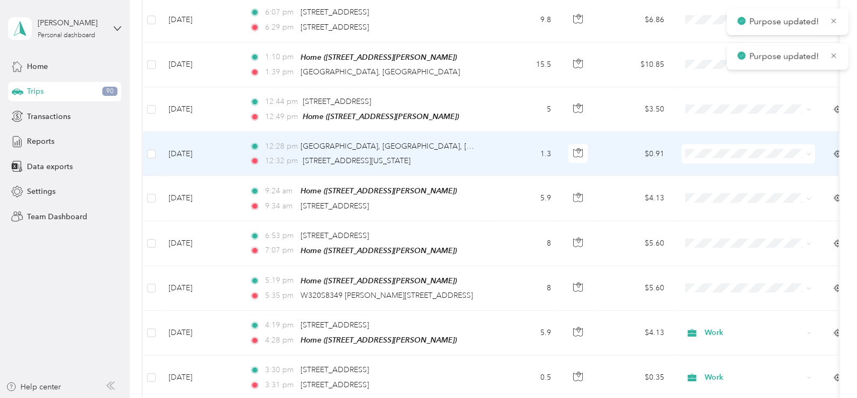
click at [707, 131] on li "Work" at bounding box center [748, 138] width 134 height 19
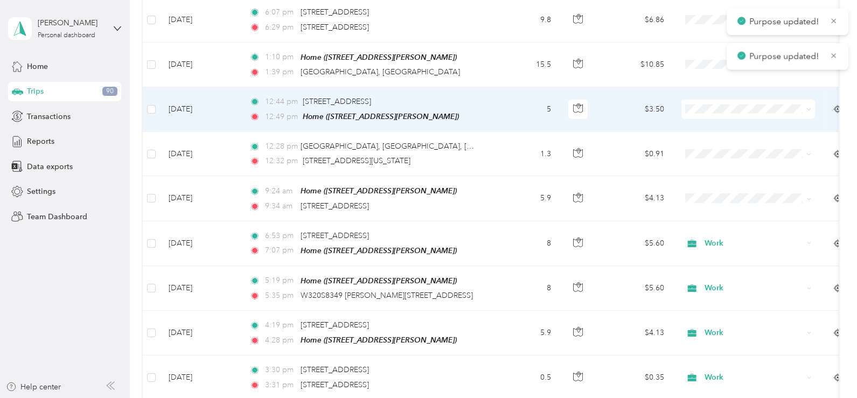
click at [700, 92] on icon at bounding box center [695, 94] width 13 height 9
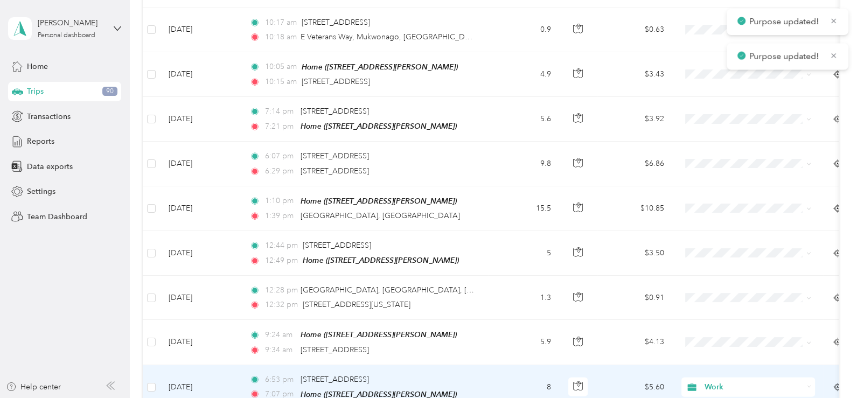
scroll to position [3102, 0]
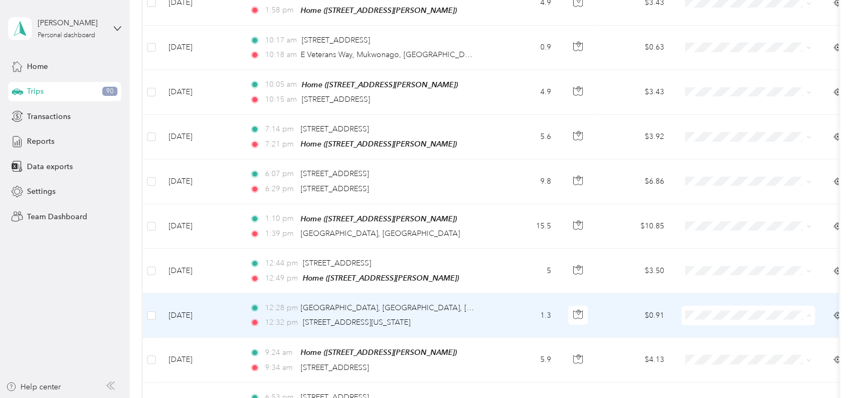
click at [712, 129] on span "Work" at bounding box center [758, 128] width 100 height 11
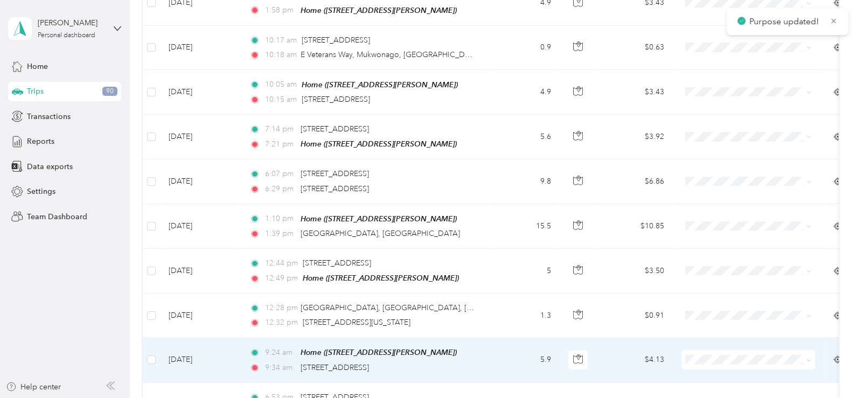
click at [728, 166] on li "Work" at bounding box center [748, 168] width 134 height 19
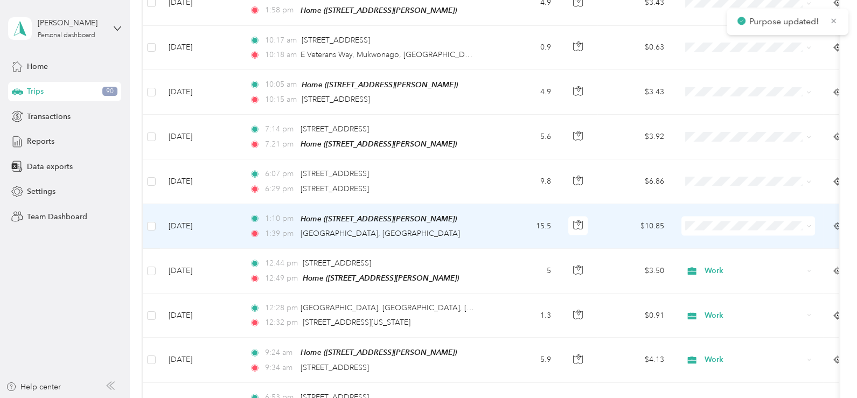
click at [709, 211] on span "Work" at bounding box center [758, 212] width 100 height 11
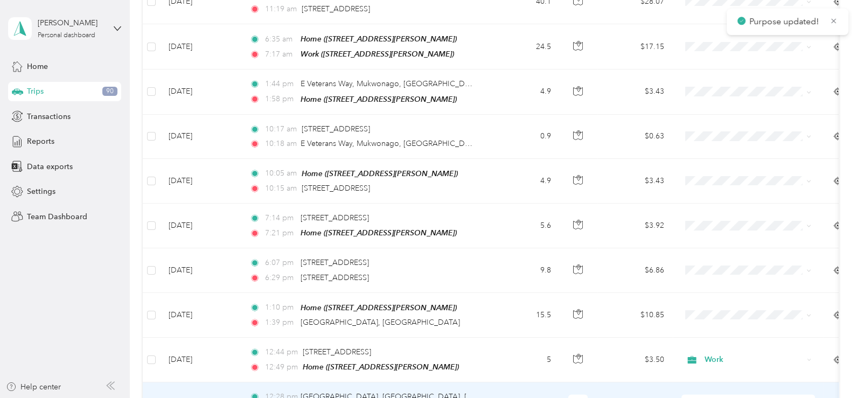
scroll to position [2995, 0]
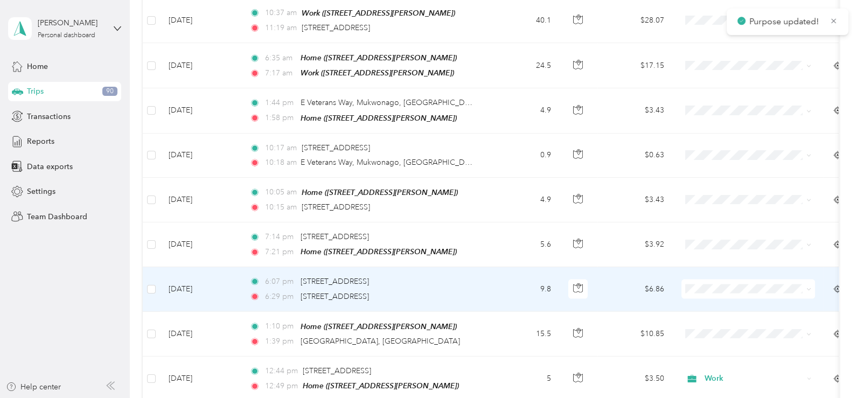
click at [704, 267] on td at bounding box center [747, 289] width 151 height 44
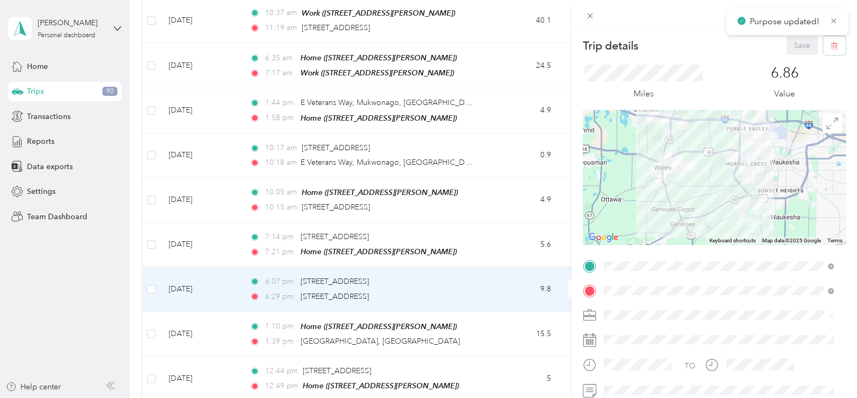
drag, startPoint x: 511, startPoint y: 237, endPoint x: 581, endPoint y: 79, distance: 173.5
click at [511, 237] on div "Trip details Save This trip cannot be edited because it is either under review,…" at bounding box center [428, 199] width 857 height 398
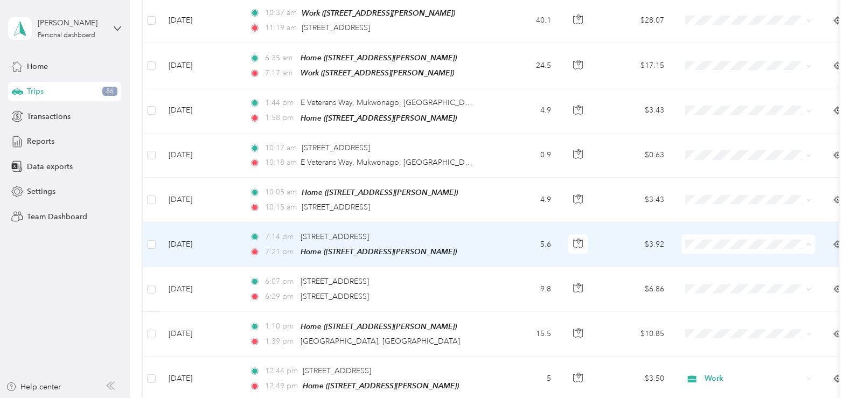
click at [712, 228] on span "Work" at bounding box center [758, 231] width 100 height 11
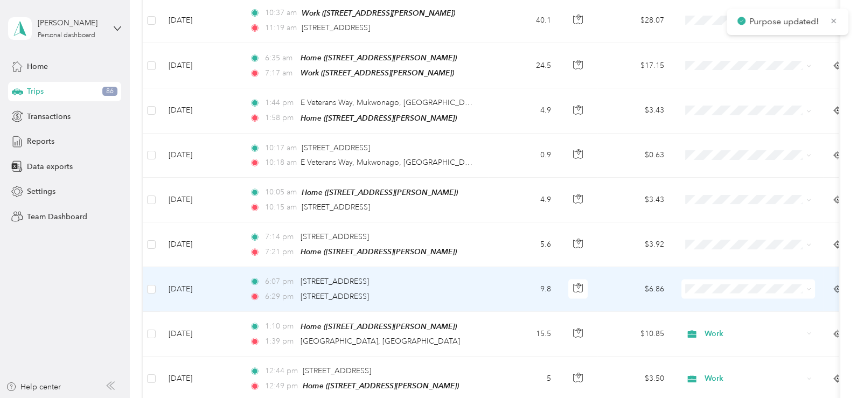
click at [712, 102] on span "Work" at bounding box center [758, 99] width 100 height 11
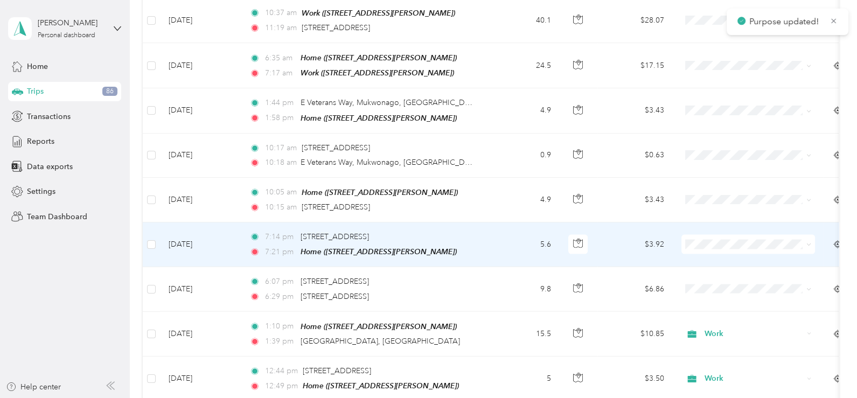
click at [707, 226] on span "Work" at bounding box center [748, 231] width 118 height 11
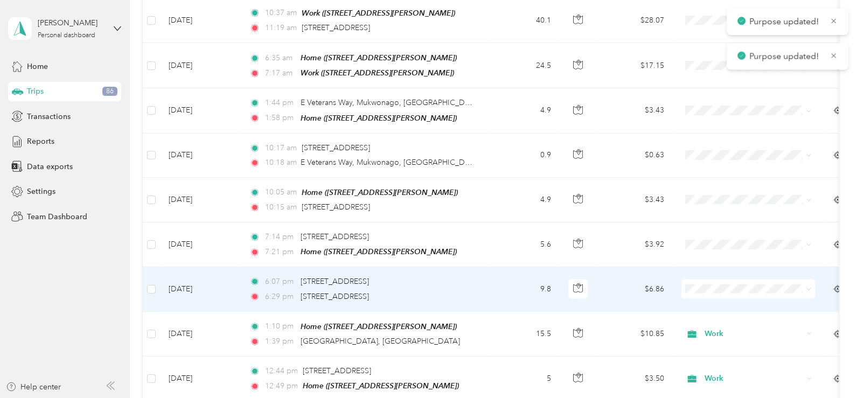
click at [708, 279] on span at bounding box center [748, 288] width 134 height 19
click at [718, 102] on span "Work" at bounding box center [758, 103] width 100 height 11
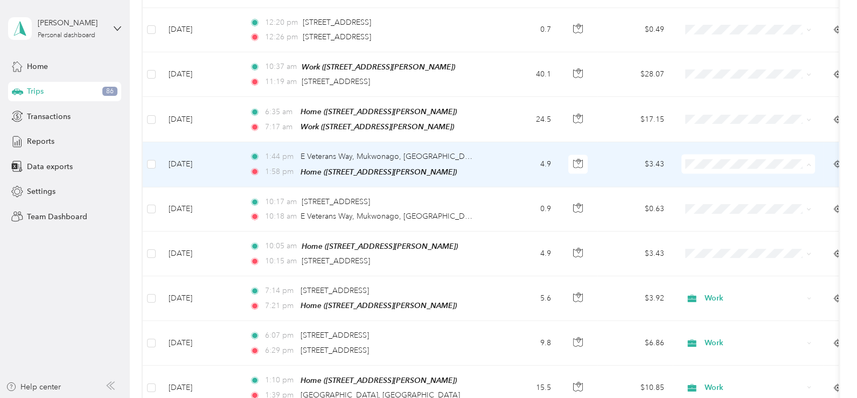
click at [710, 148] on span "Work" at bounding box center [758, 153] width 100 height 11
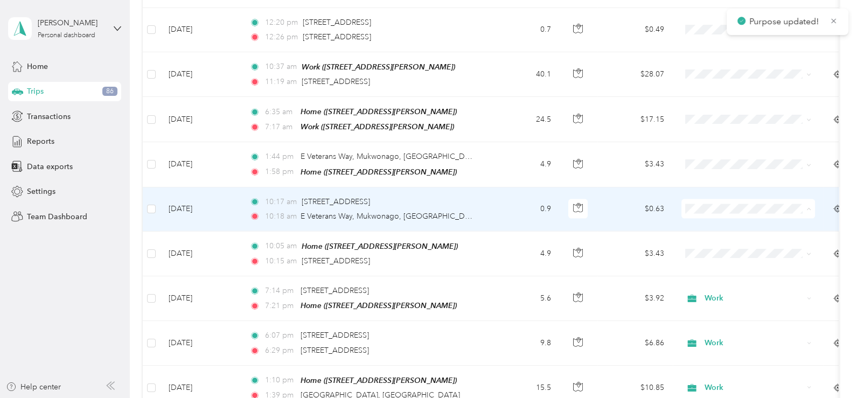
click at [711, 196] on span "Work" at bounding box center [758, 197] width 100 height 11
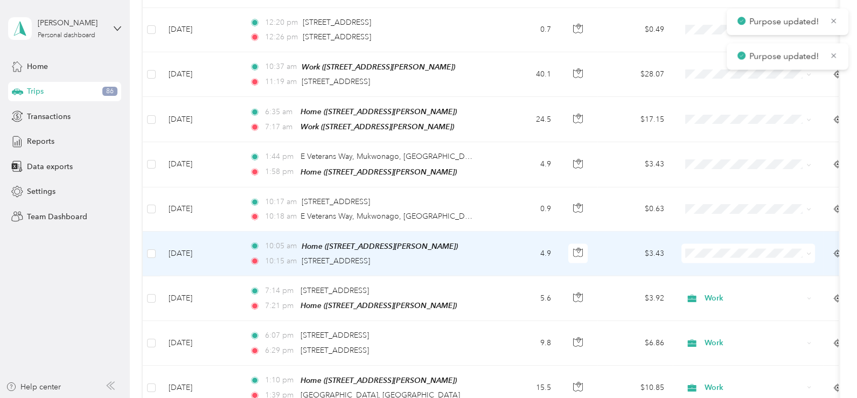
click at [712, 235] on li "Work" at bounding box center [748, 238] width 134 height 19
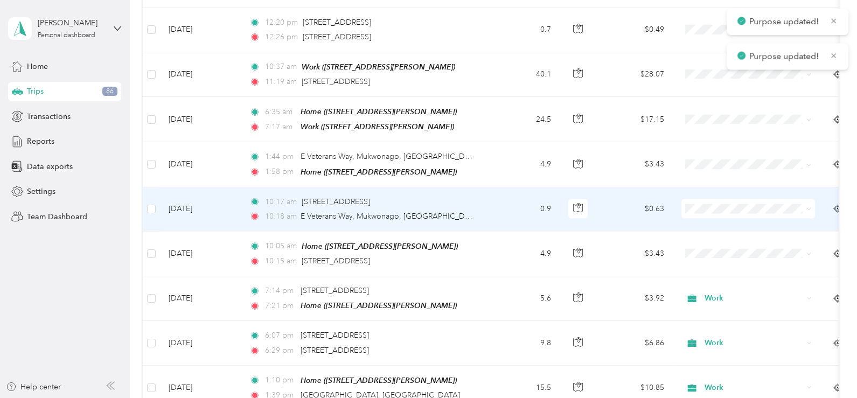
scroll to position [2887, 0]
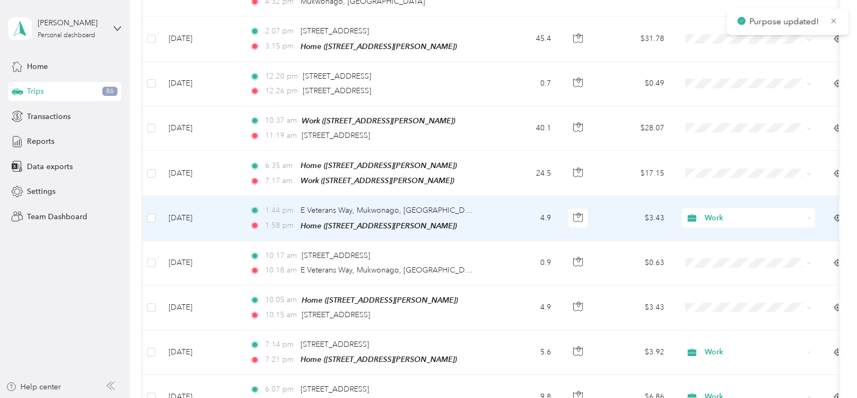
click at [711, 199] on li "Work" at bounding box center [748, 207] width 134 height 19
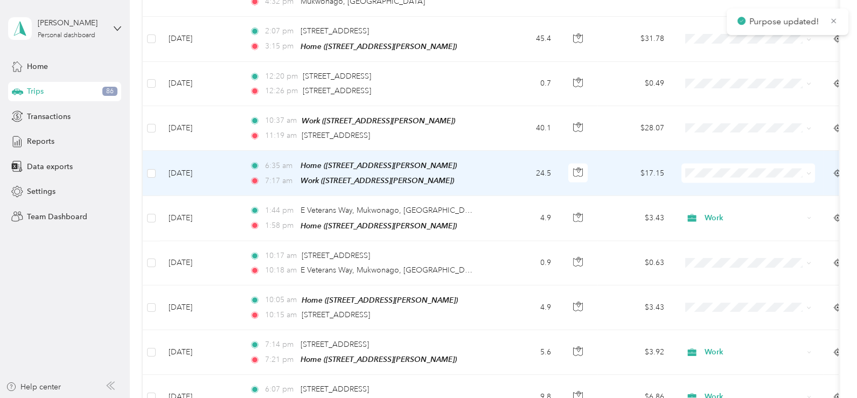
click at [703, 164] on span at bounding box center [748, 173] width 134 height 19
click at [713, 160] on span "Work" at bounding box center [758, 162] width 100 height 11
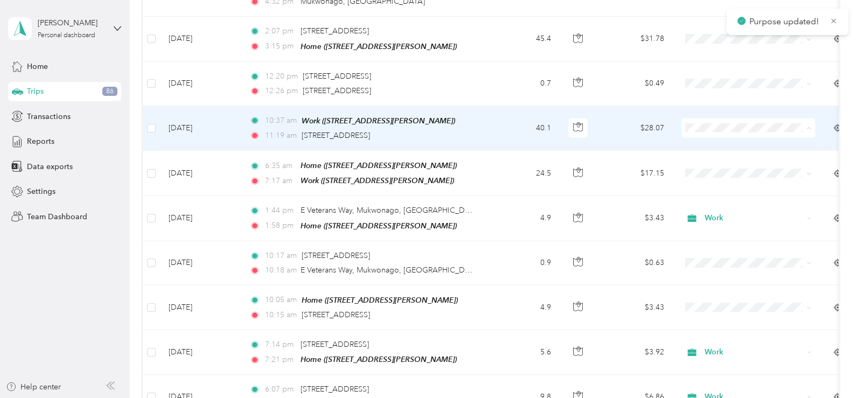
click at [715, 110] on li "Work" at bounding box center [748, 118] width 134 height 19
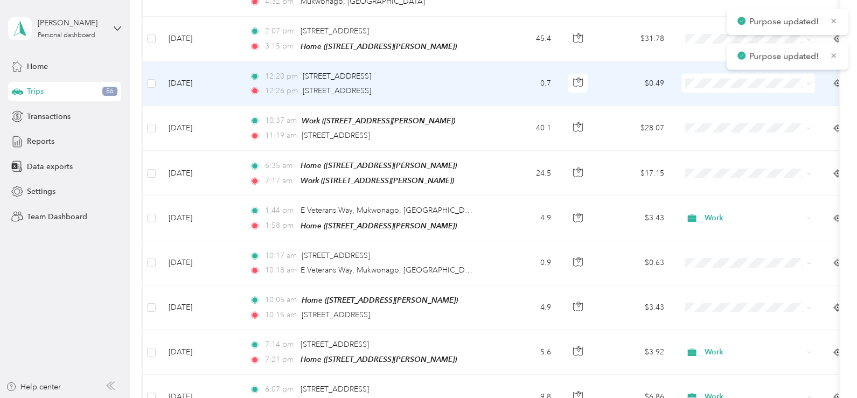
click at [706, 76] on li "Work" at bounding box center [748, 70] width 134 height 19
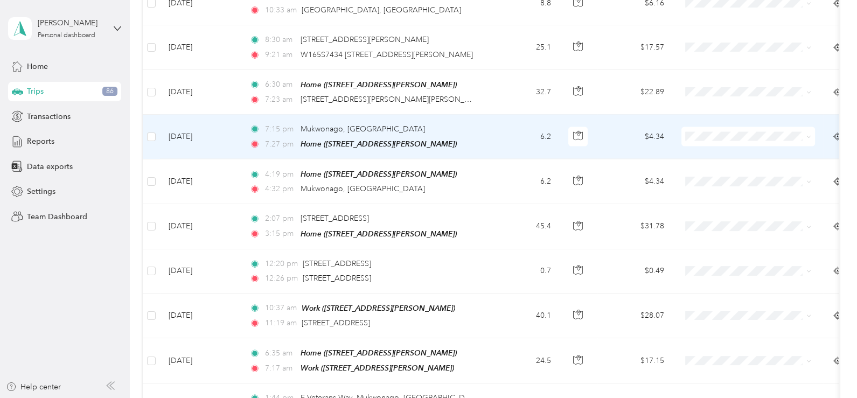
scroll to position [2726, 0]
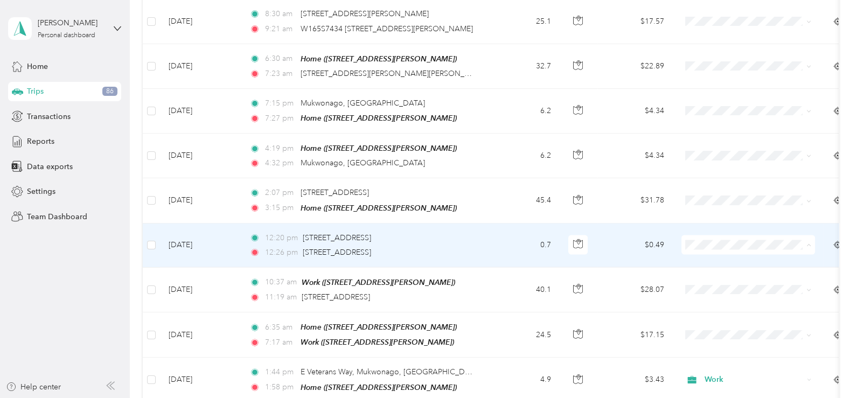
click at [711, 233] on span "Work" at bounding box center [758, 235] width 100 height 11
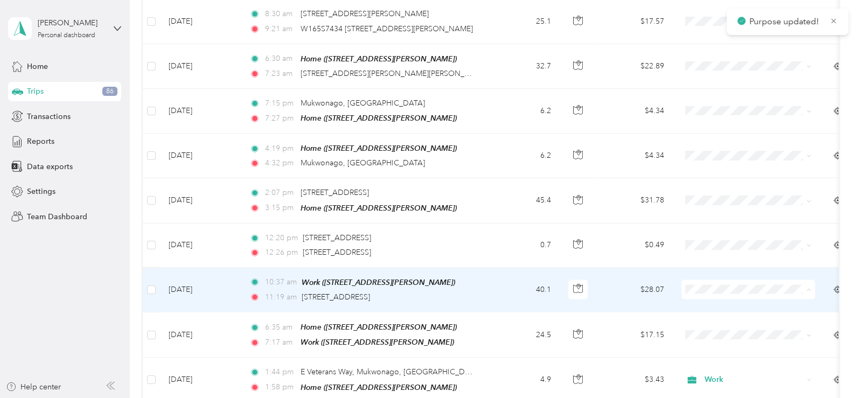
click at [712, 109] on span "Work" at bounding box center [758, 107] width 100 height 11
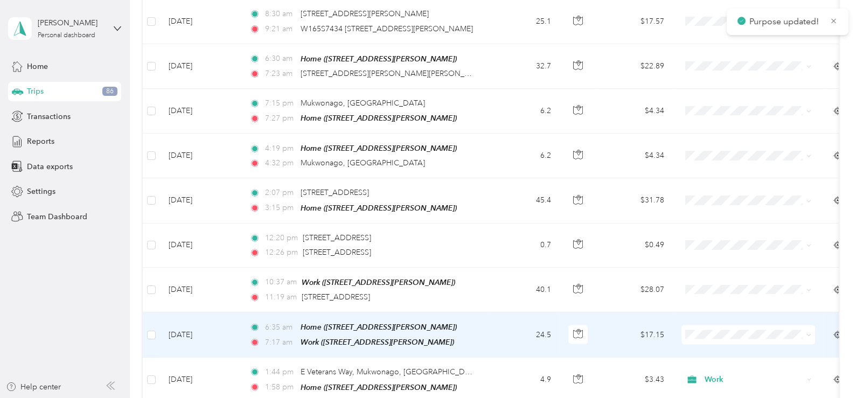
click at [711, 146] on span "Work" at bounding box center [758, 146] width 100 height 11
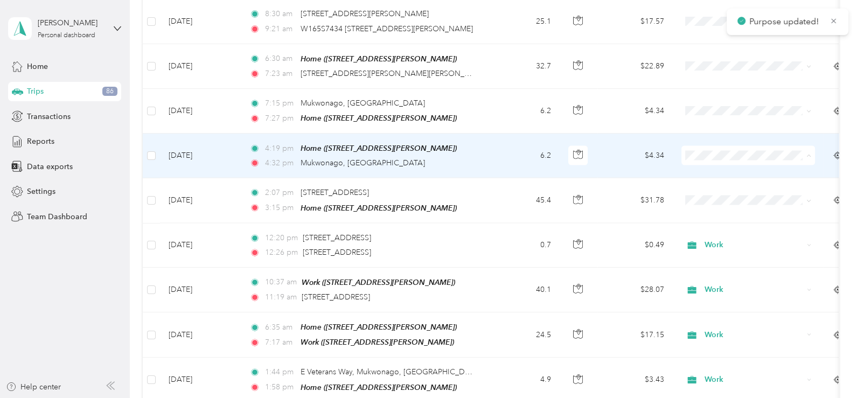
click at [711, 143] on span "Work" at bounding box center [758, 147] width 100 height 11
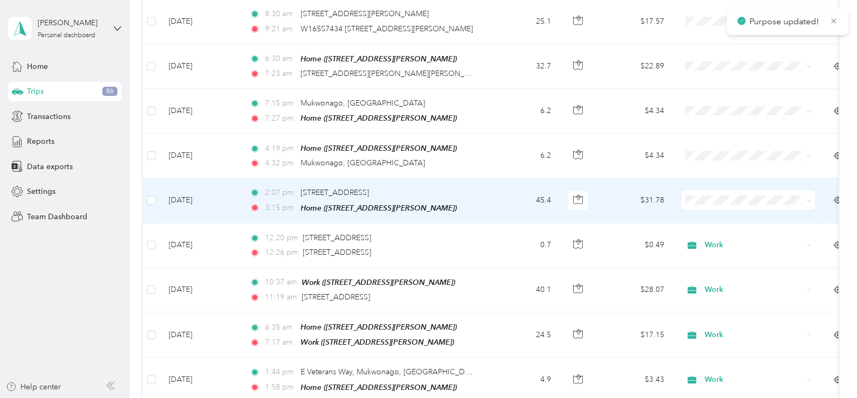
click at [713, 193] on li "Work" at bounding box center [748, 186] width 134 height 19
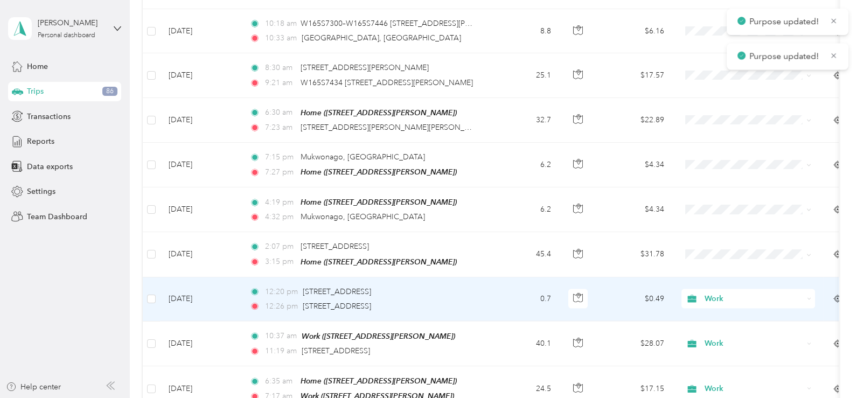
scroll to position [2618, 0]
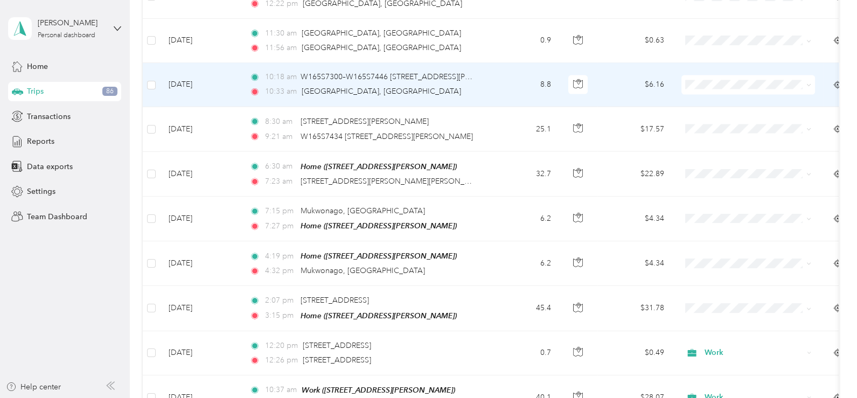
click at [708, 74] on span "Work" at bounding box center [758, 78] width 100 height 11
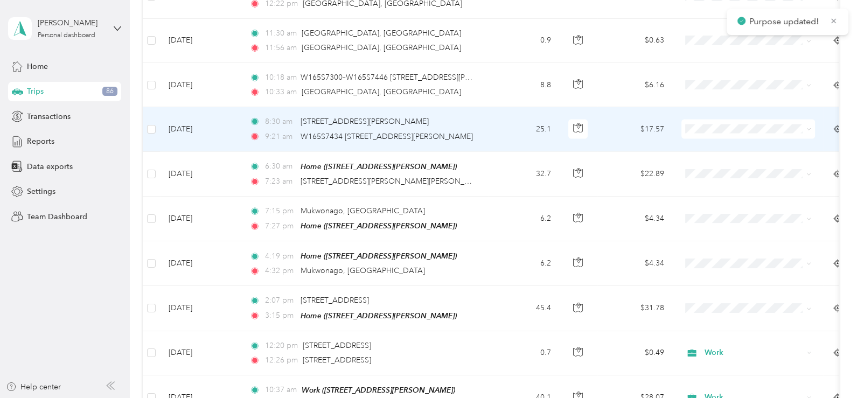
click at [716, 123] on span "Work" at bounding box center [758, 118] width 100 height 11
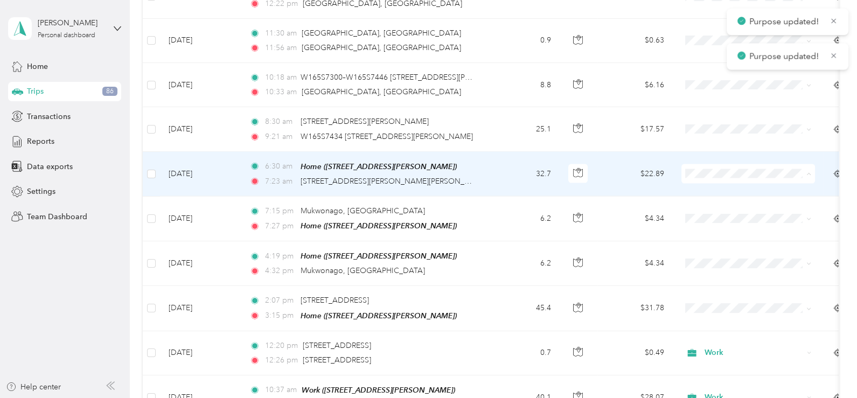
click at [713, 163] on span "Work" at bounding box center [758, 166] width 100 height 11
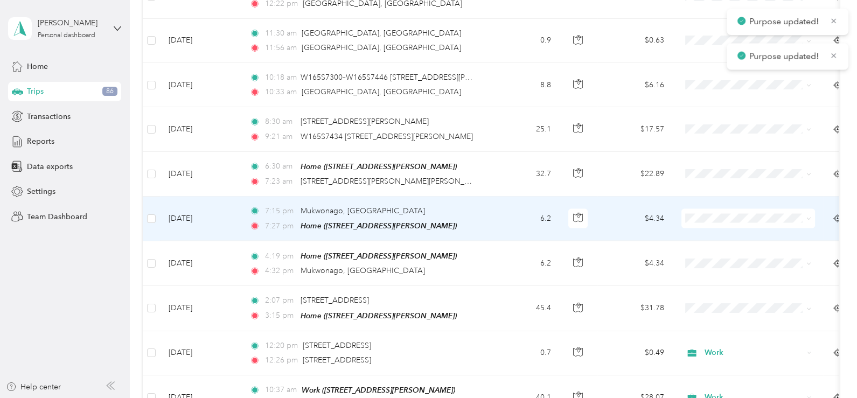
click at [713, 209] on span "Work" at bounding box center [758, 210] width 100 height 11
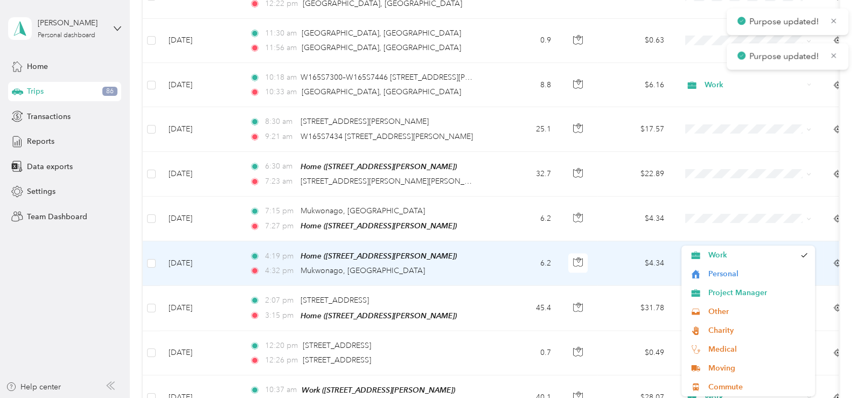
click at [710, 257] on span "Work" at bounding box center [753, 263] width 99 height 12
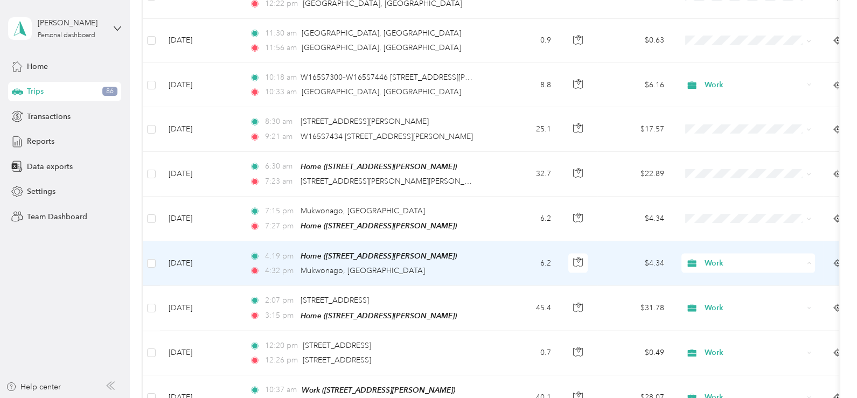
click at [717, 254] on span "Work" at bounding box center [751, 254] width 87 height 11
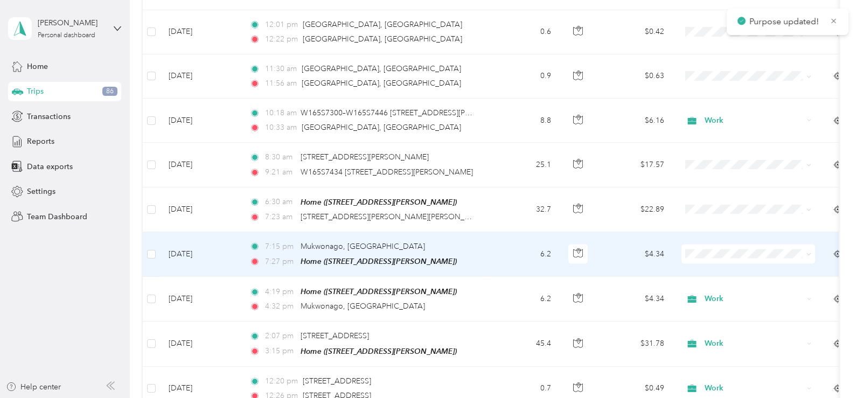
scroll to position [2564, 0]
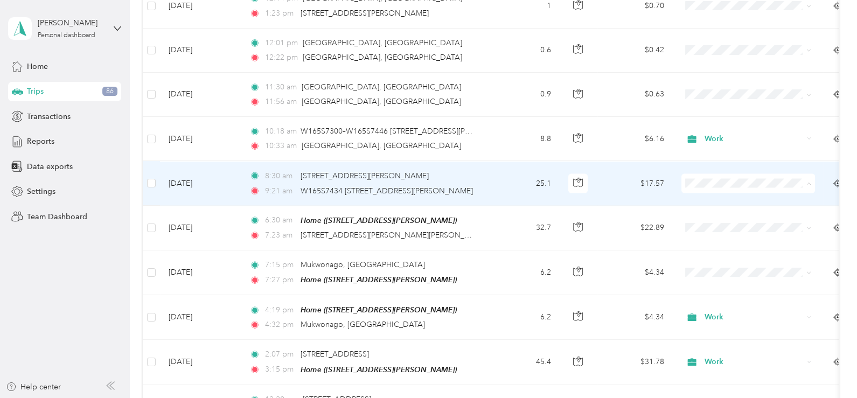
click at [713, 171] on span "Work" at bounding box center [758, 176] width 100 height 11
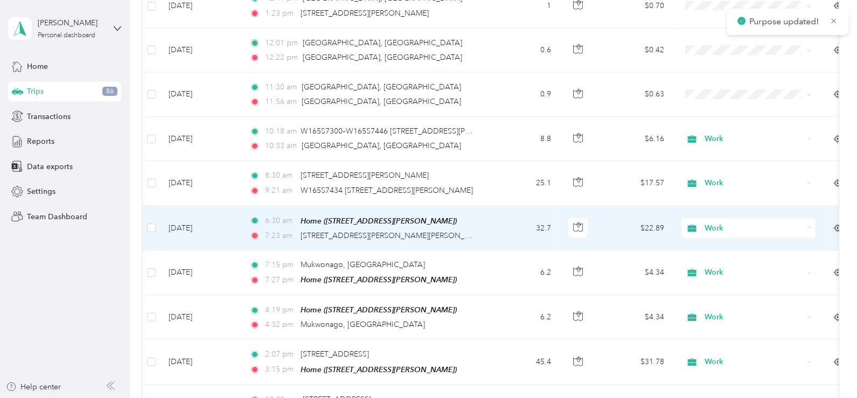
click at [719, 217] on span "Work" at bounding box center [751, 220] width 87 height 11
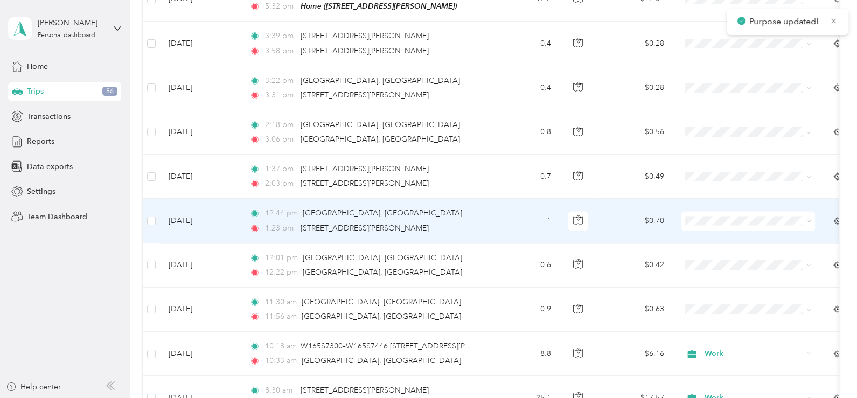
scroll to position [2349, 0]
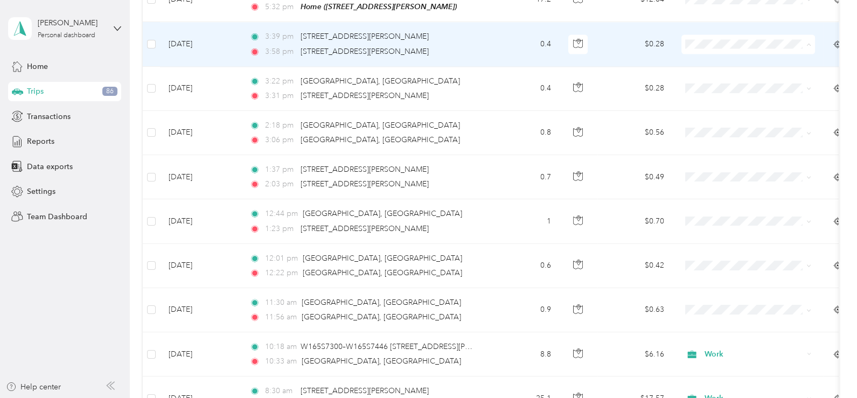
click at [711, 34] on span "Work" at bounding box center [758, 38] width 100 height 11
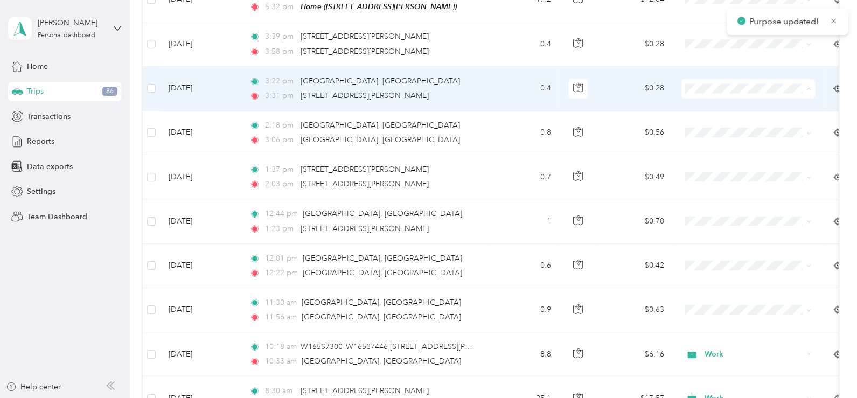
click at [704, 82] on span "Work" at bounding box center [748, 82] width 118 height 11
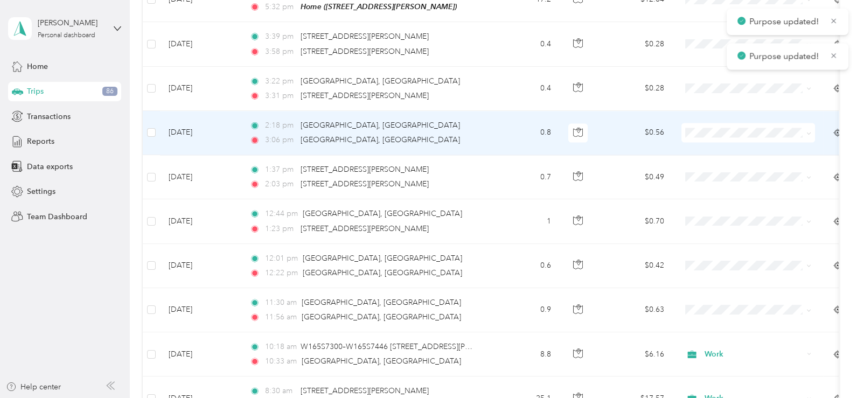
click at [709, 125] on span "Work" at bounding box center [758, 126] width 100 height 11
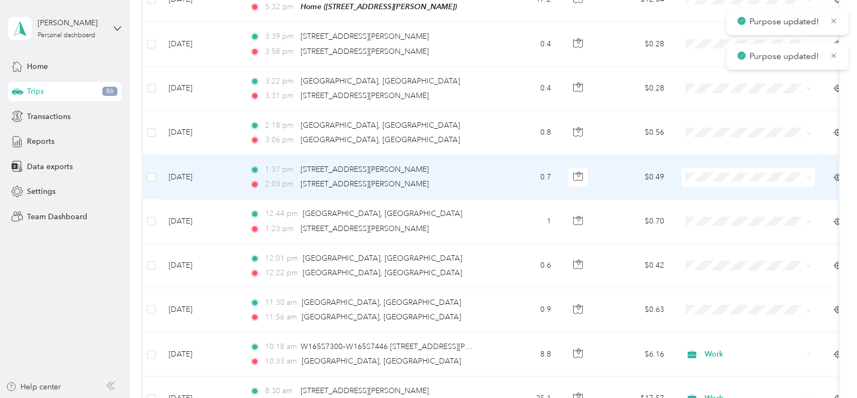
click at [717, 170] on span "Work" at bounding box center [758, 169] width 100 height 11
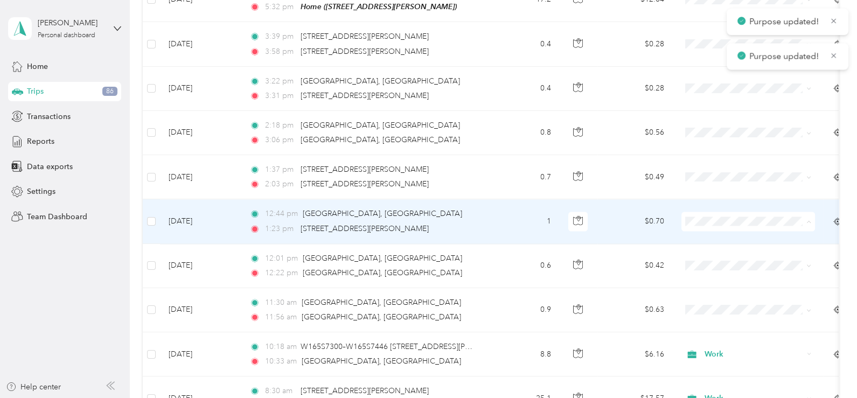
click at [717, 215] on span "Work" at bounding box center [758, 214] width 100 height 11
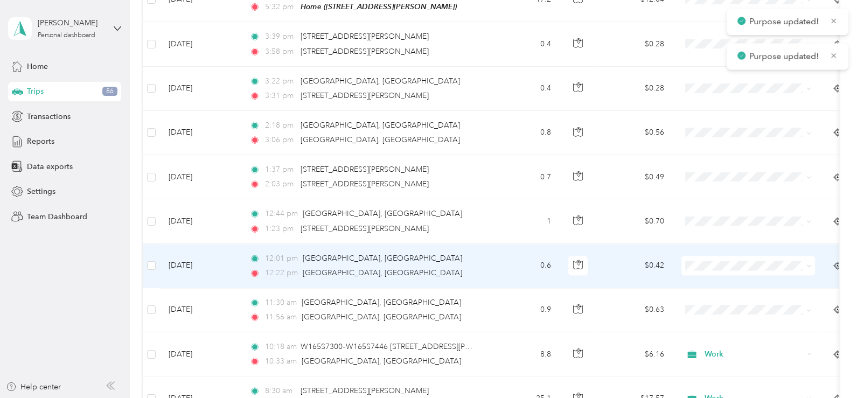
click at [719, 86] on span "Work" at bounding box center [758, 84] width 100 height 11
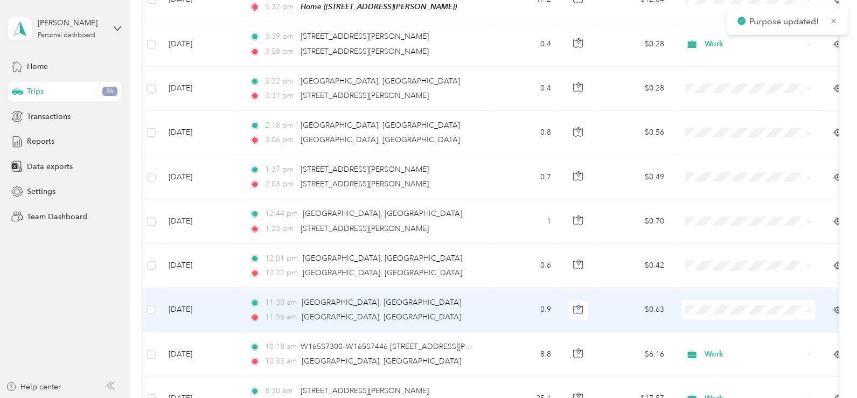
click at [712, 132] on span "Work" at bounding box center [758, 130] width 100 height 11
click at [723, 133] on li "Work" at bounding box center [748, 131] width 134 height 19
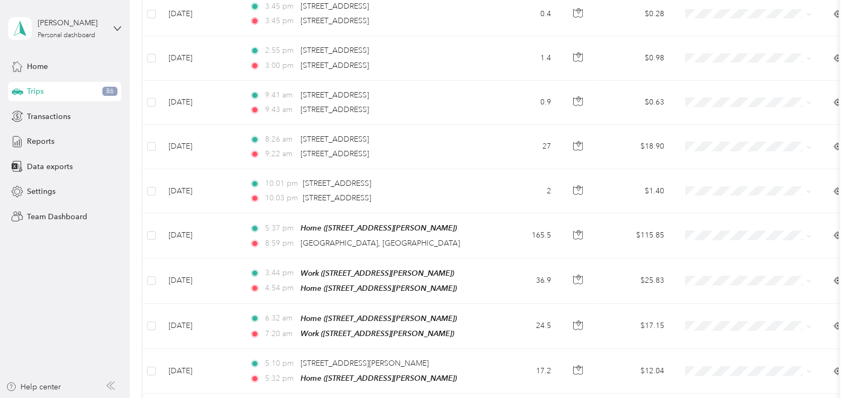
scroll to position [1972, 0]
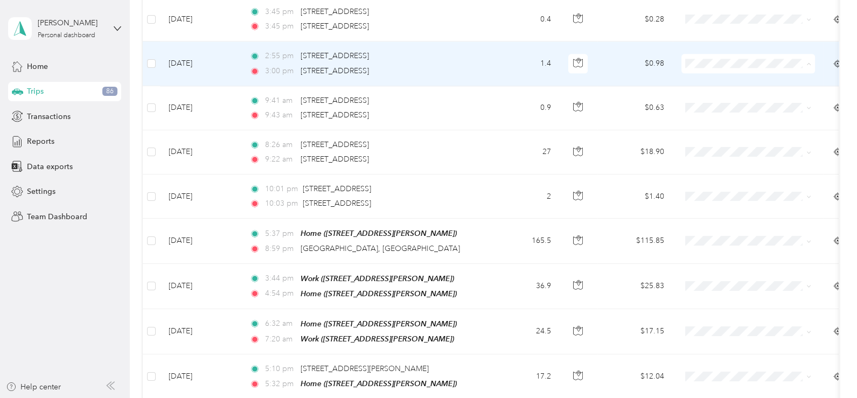
click at [713, 57] on span "Work" at bounding box center [758, 61] width 100 height 11
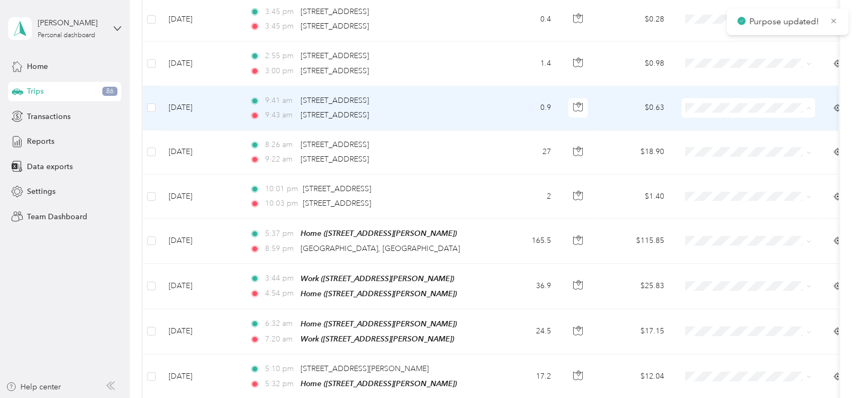
click at [718, 100] on li "Work" at bounding box center [748, 106] width 134 height 19
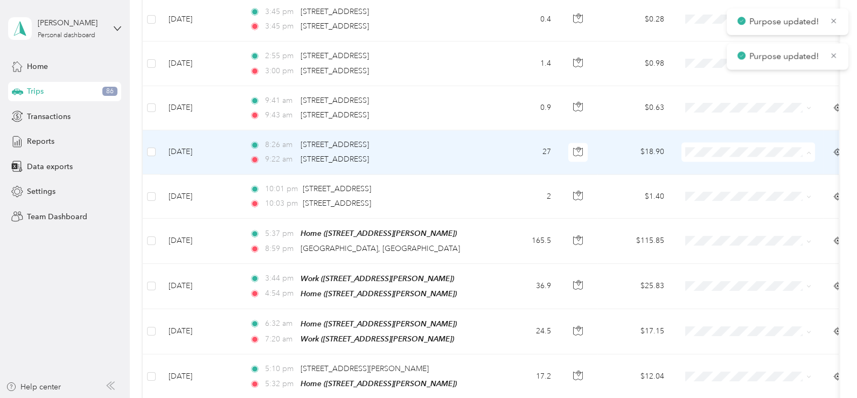
click at [718, 150] on span "Work" at bounding box center [758, 150] width 100 height 11
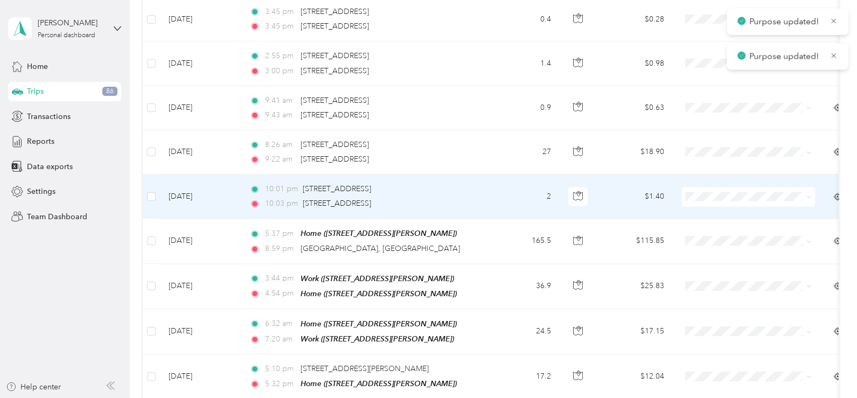
click at [708, 188] on li "Work" at bounding box center [748, 194] width 134 height 19
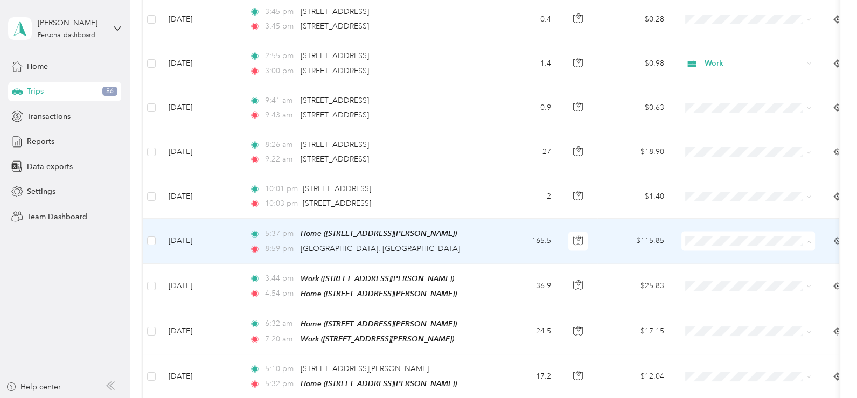
click at [727, 256] on span "Personal" at bounding box center [758, 257] width 100 height 11
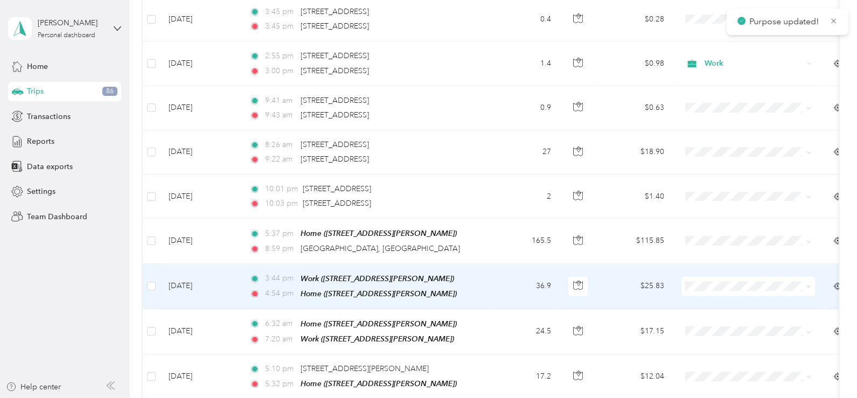
click at [721, 112] on li "Work" at bounding box center [748, 107] width 134 height 19
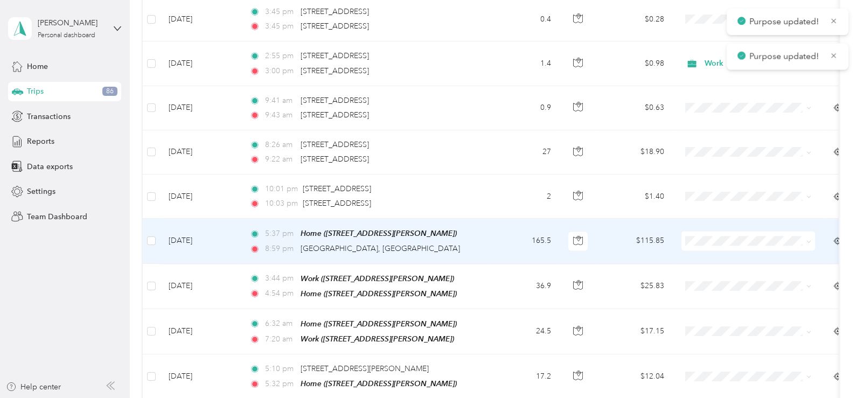
scroll to position [2026, 0]
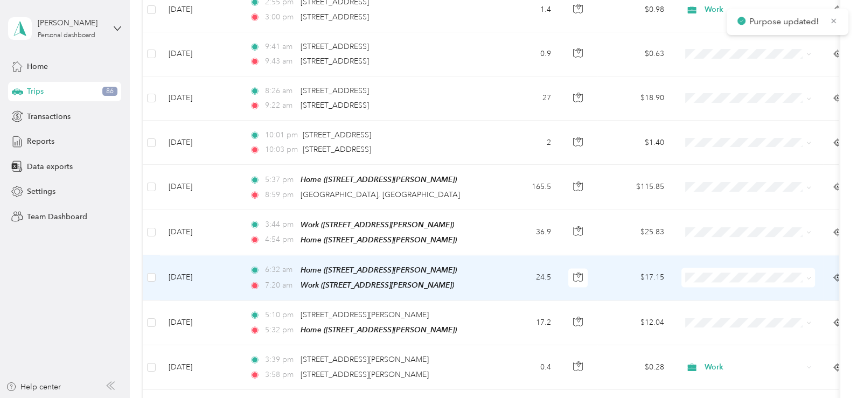
click at [715, 97] on span "Work" at bounding box center [758, 100] width 100 height 11
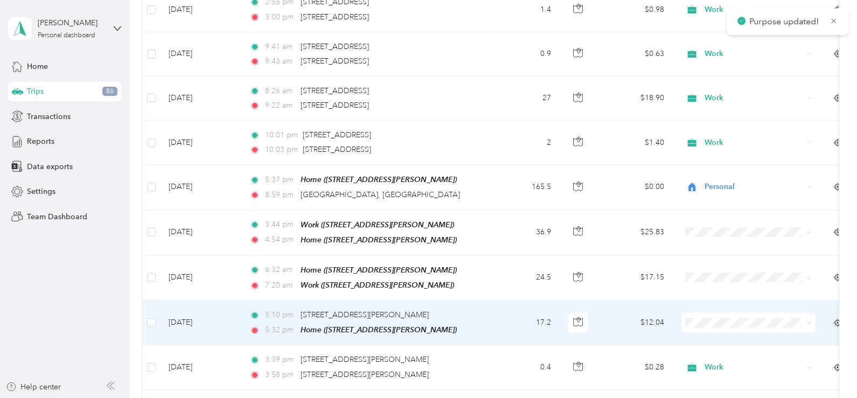
click at [725, 142] on span "Work" at bounding box center [758, 141] width 100 height 11
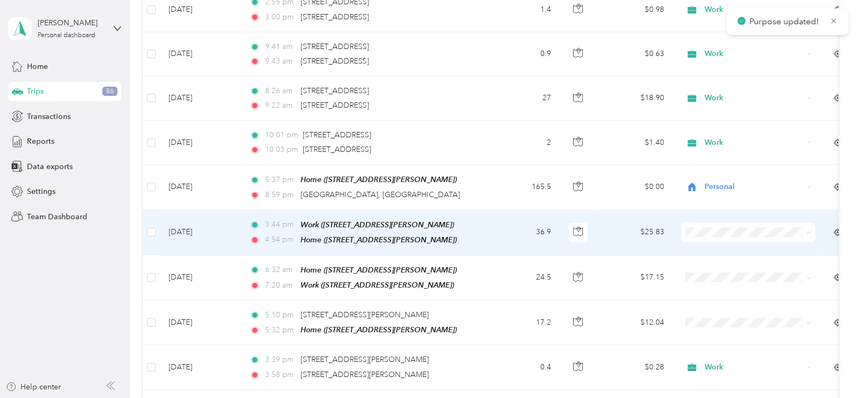
click at [723, 226] on span "Work" at bounding box center [758, 228] width 100 height 11
click at [735, 228] on span "Work" at bounding box center [758, 224] width 100 height 11
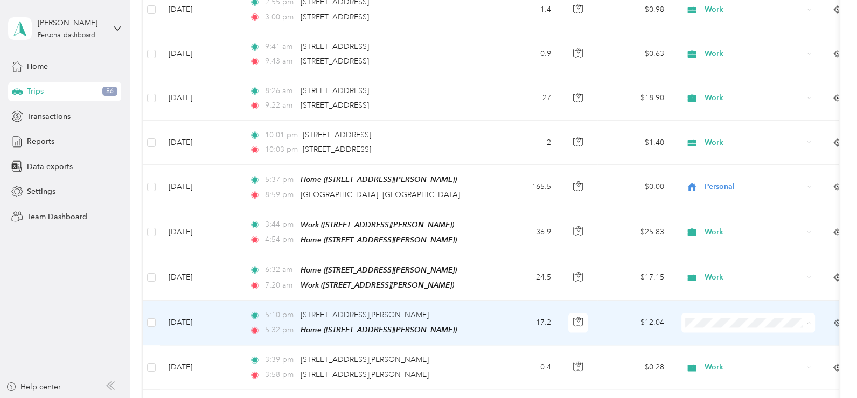
click at [722, 148] on li "Work" at bounding box center [748, 145] width 134 height 19
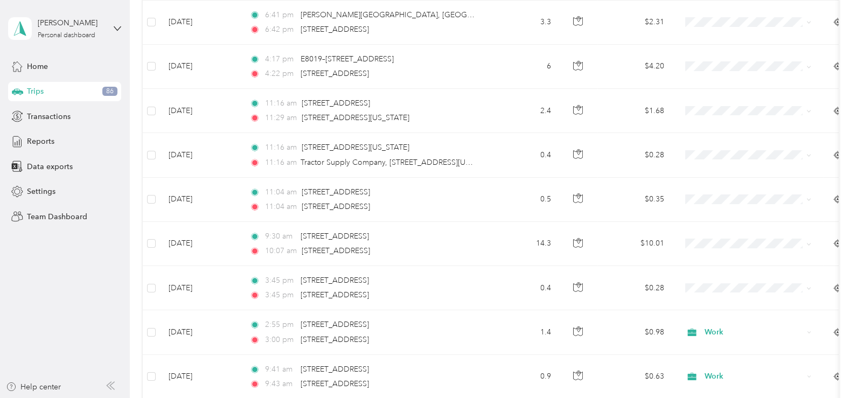
scroll to position [1703, 0]
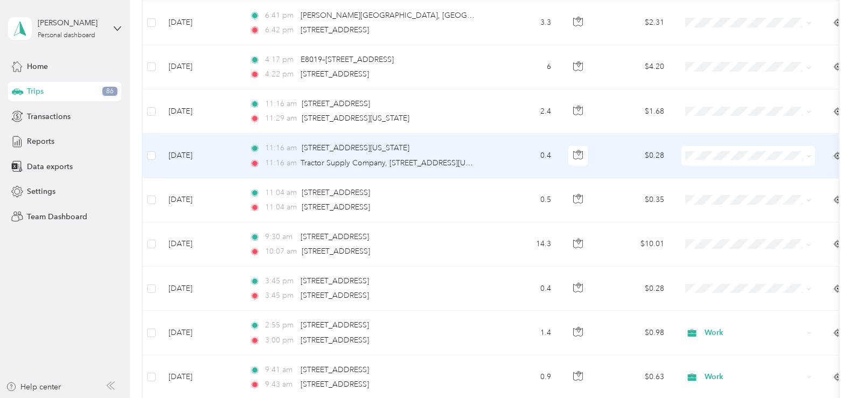
click at [724, 168] on span "Personal" at bounding box center [758, 172] width 100 height 11
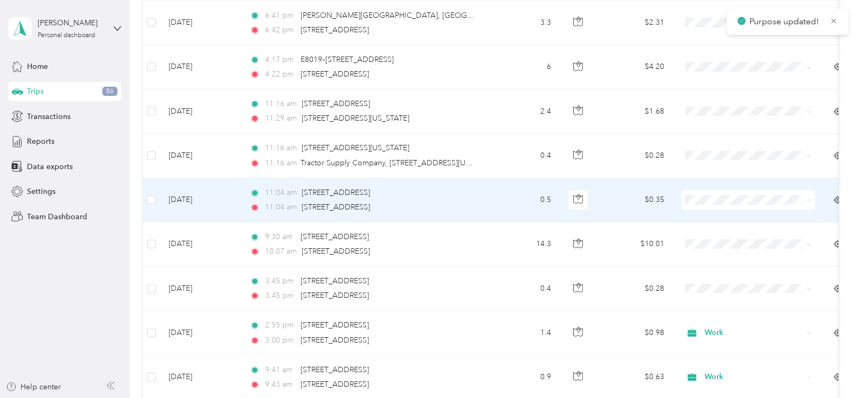
click at [724, 213] on span "Personal" at bounding box center [758, 217] width 100 height 11
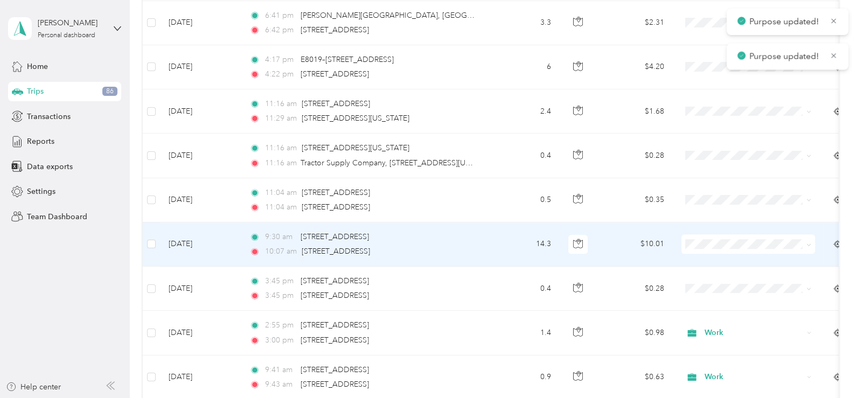
click at [728, 258] on span "Personal" at bounding box center [758, 259] width 100 height 11
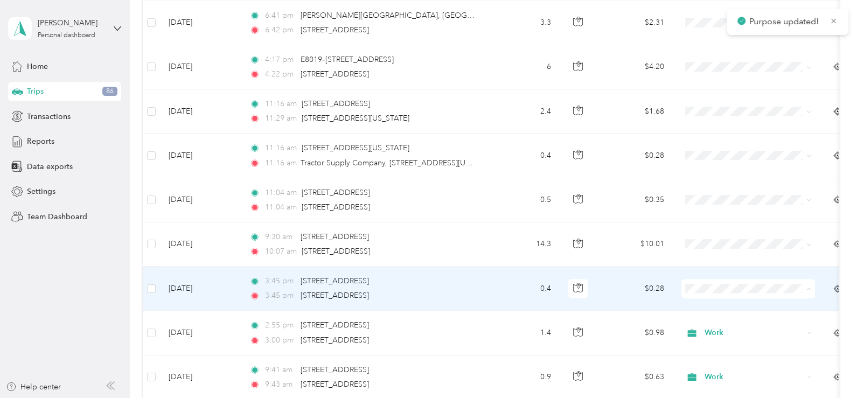
click at [722, 135] on span "Personal" at bounding box center [758, 133] width 100 height 11
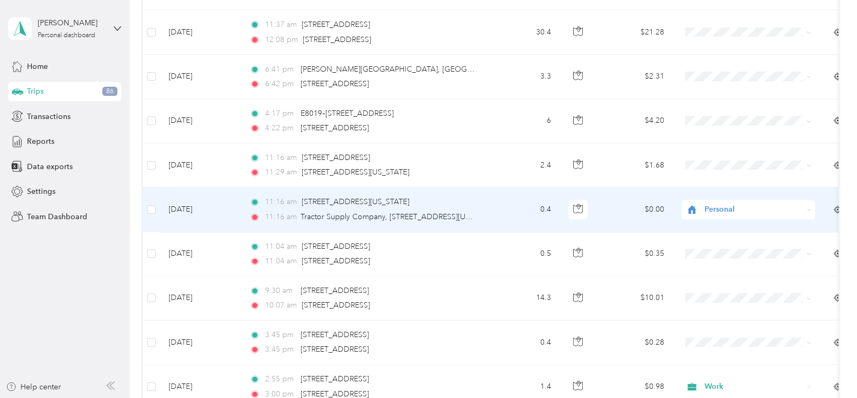
scroll to position [1595, 0]
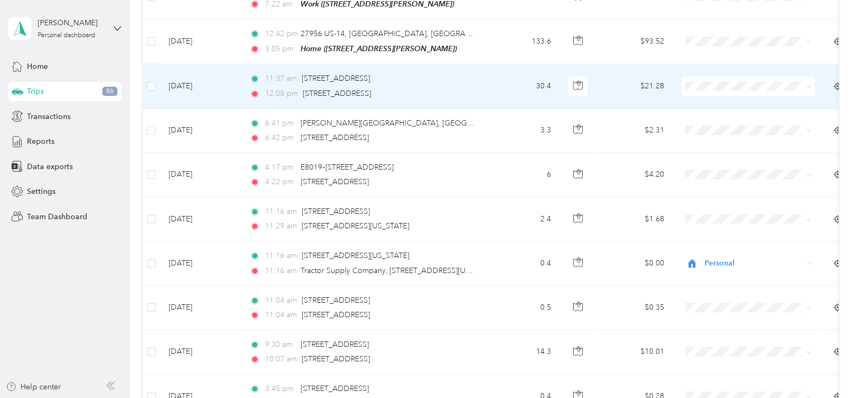
click at [716, 101] on span "Personal" at bounding box center [758, 100] width 100 height 11
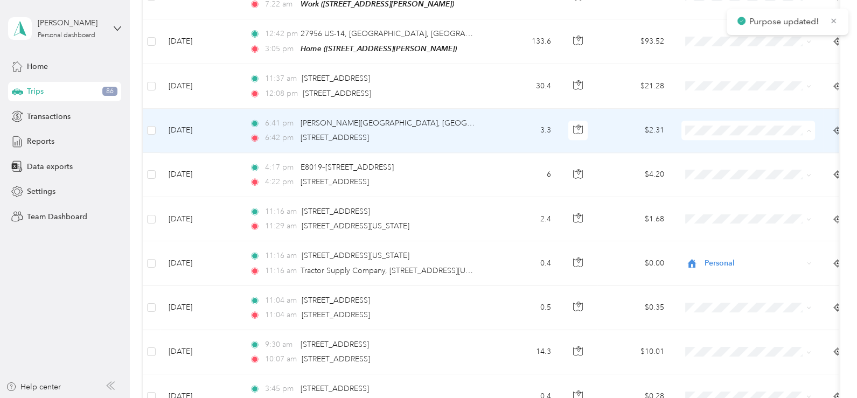
click at [715, 145] on span "Personal" at bounding box center [758, 148] width 100 height 11
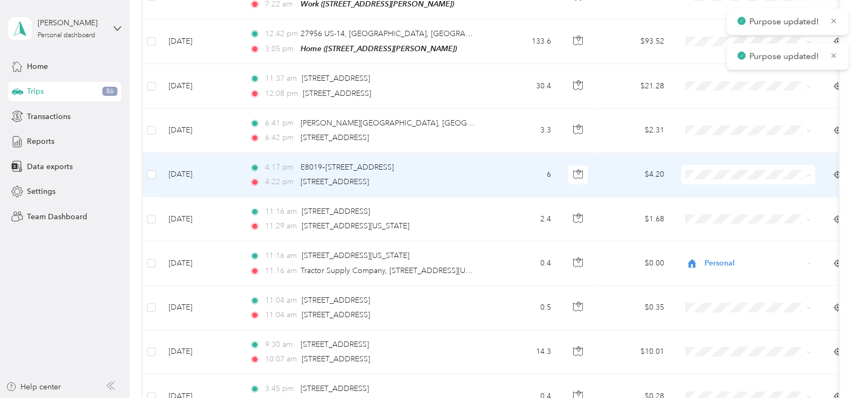
click at [718, 189] on span "Personal" at bounding box center [758, 192] width 100 height 11
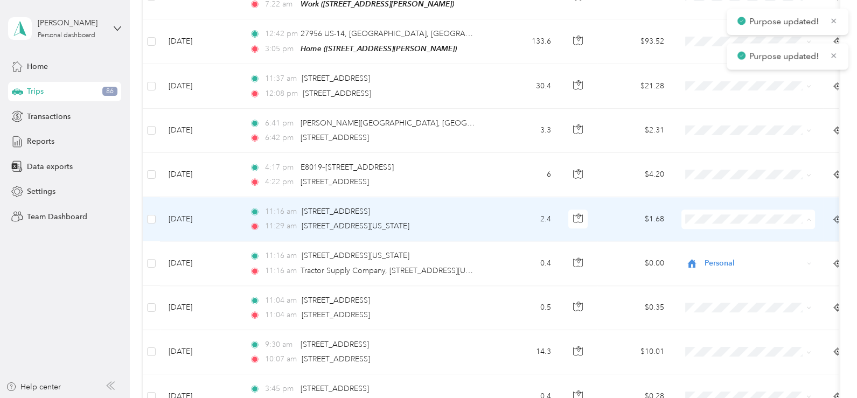
click at [720, 235] on span "Personal" at bounding box center [758, 236] width 100 height 11
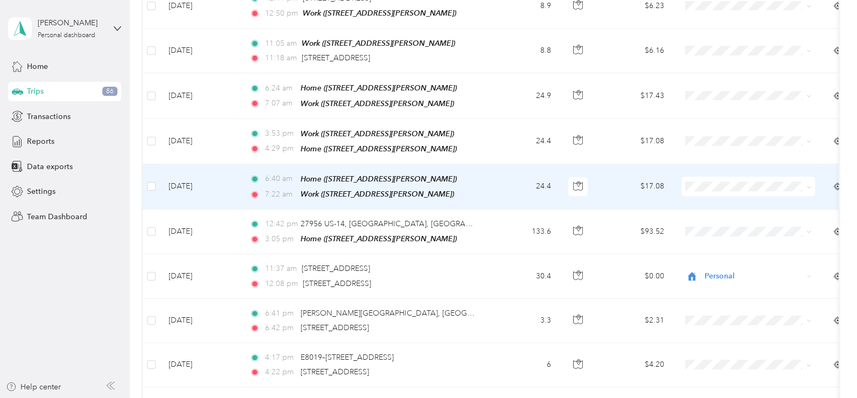
scroll to position [1380, 0]
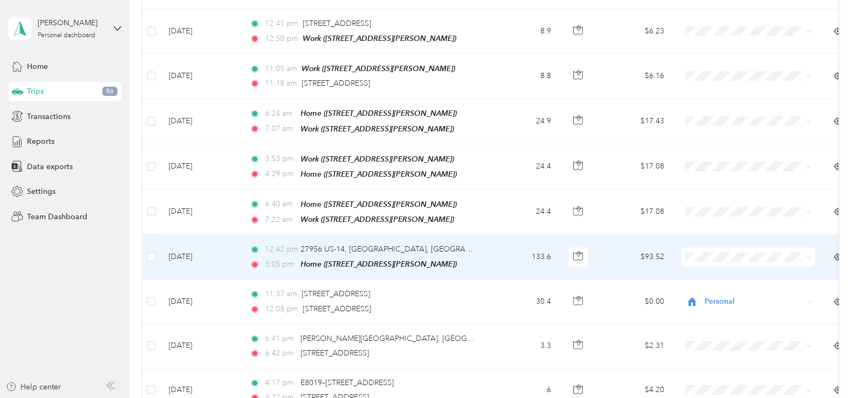
click at [724, 273] on span "Personal" at bounding box center [758, 274] width 100 height 11
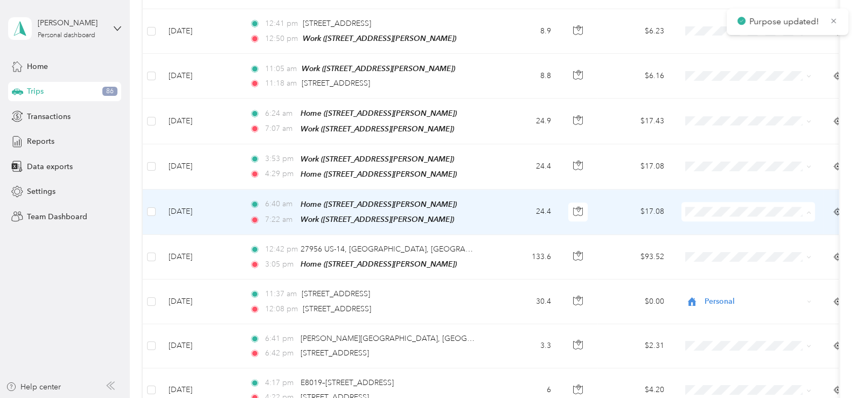
click at [715, 207] on span "Work" at bounding box center [758, 212] width 100 height 11
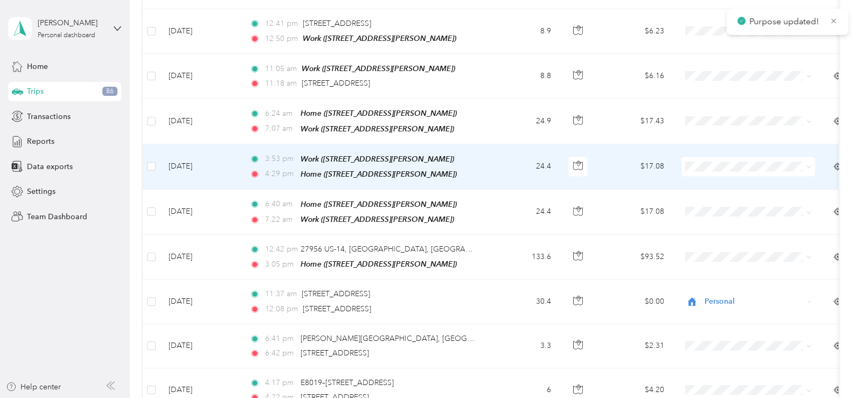
click at [701, 157] on span at bounding box center [748, 166] width 134 height 19
click at [717, 164] on span "Work" at bounding box center [758, 168] width 100 height 11
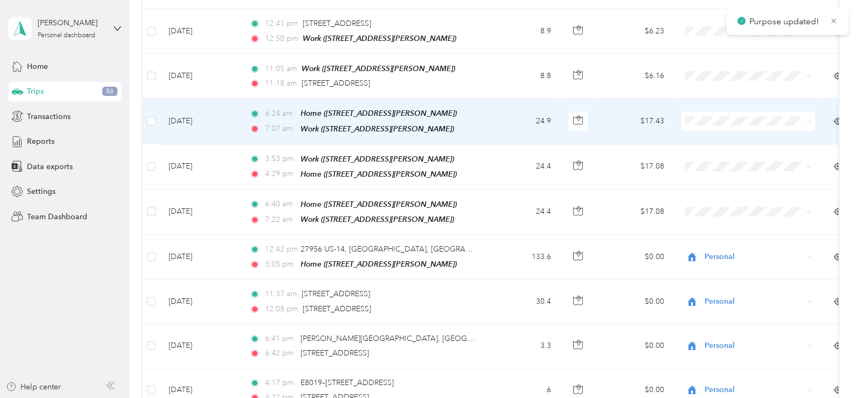
click at [714, 121] on span "Work" at bounding box center [758, 123] width 100 height 11
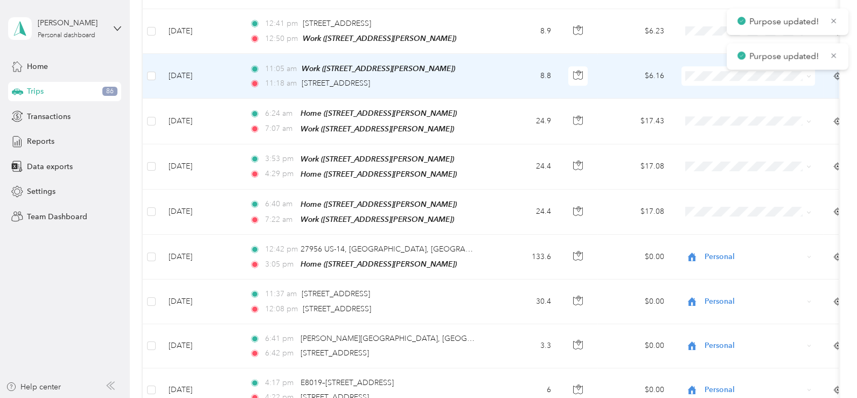
click at [718, 75] on span "Work" at bounding box center [758, 79] width 100 height 11
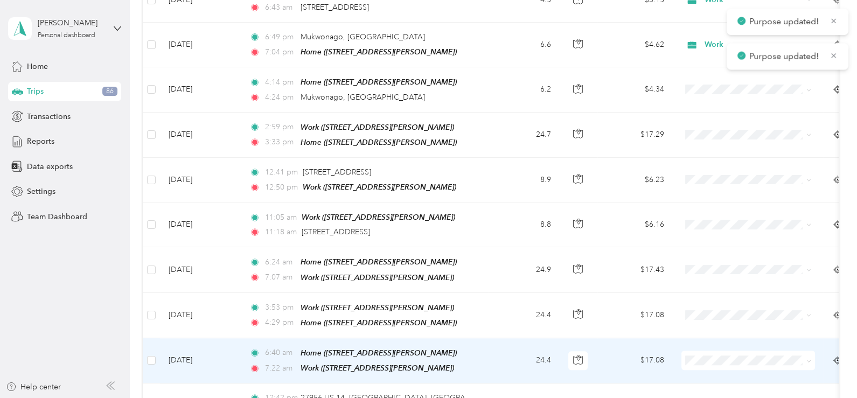
scroll to position [1218, 0]
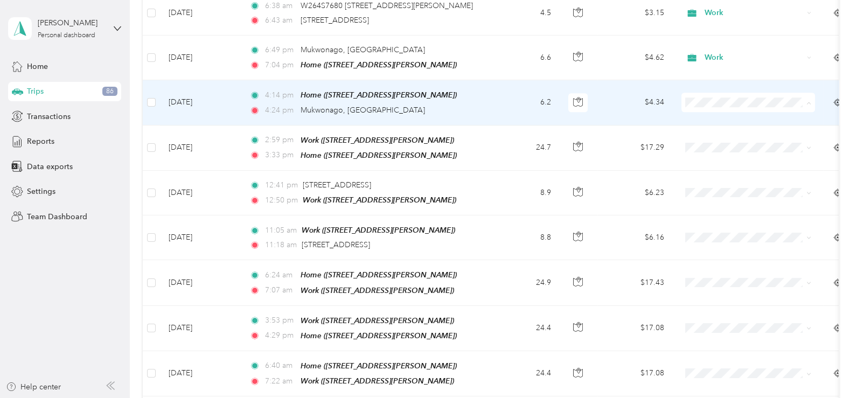
click at [710, 106] on span "Work" at bounding box center [758, 108] width 100 height 11
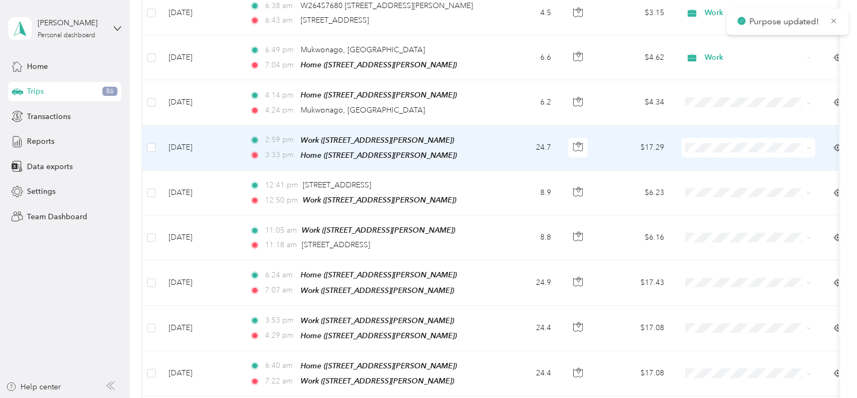
click at [714, 149] on span "Work" at bounding box center [758, 153] width 100 height 11
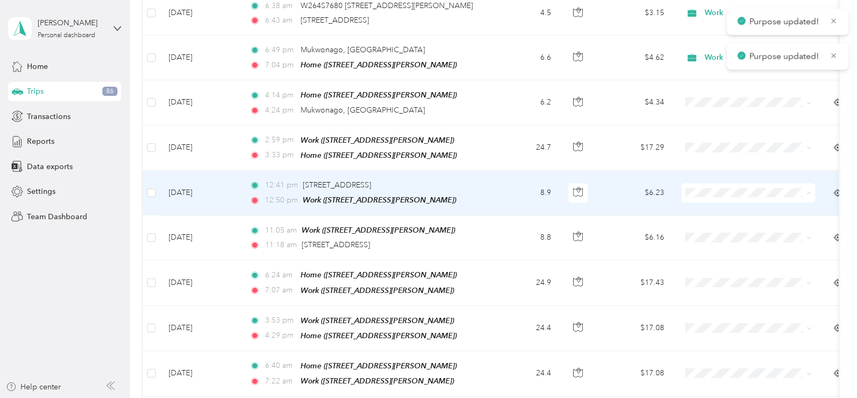
click at [715, 196] on span "Work" at bounding box center [758, 197] width 100 height 11
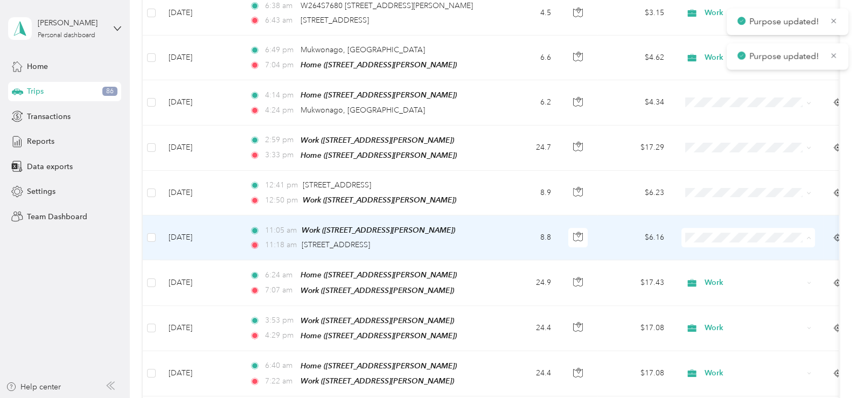
click at [716, 234] on li "Work" at bounding box center [748, 241] width 134 height 19
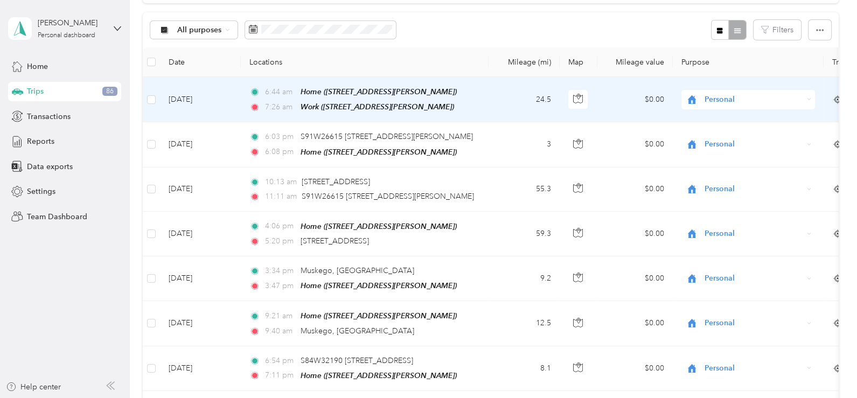
scroll to position [107, 0]
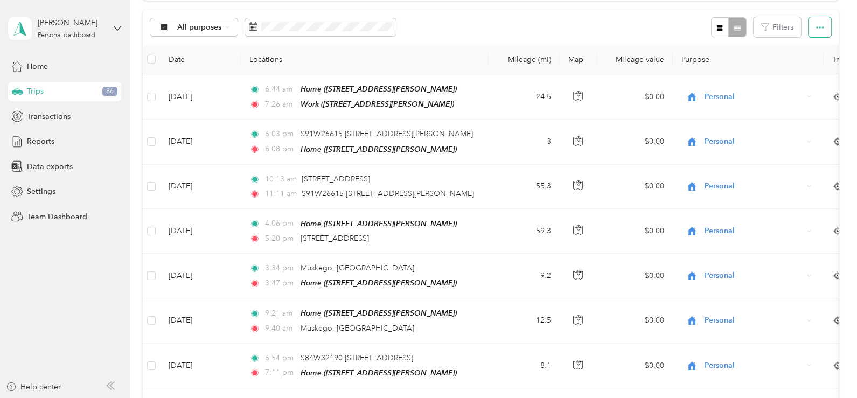
click at [819, 29] on icon "button" at bounding box center [820, 28] width 8 height 8
click at [797, 63] on span "Export" at bounding box center [801, 65] width 23 height 9
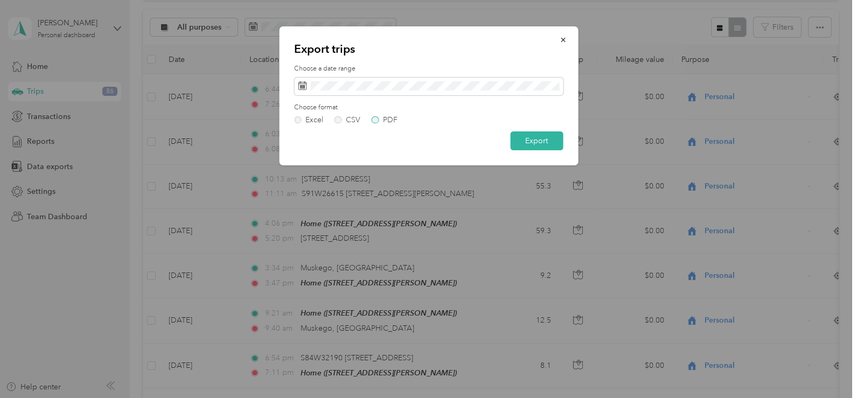
click at [371, 121] on label "PDF" at bounding box center [384, 120] width 26 height 8
click at [533, 138] on button "Export" at bounding box center [536, 140] width 53 height 19
